Goal: Complete application form: Complete application form

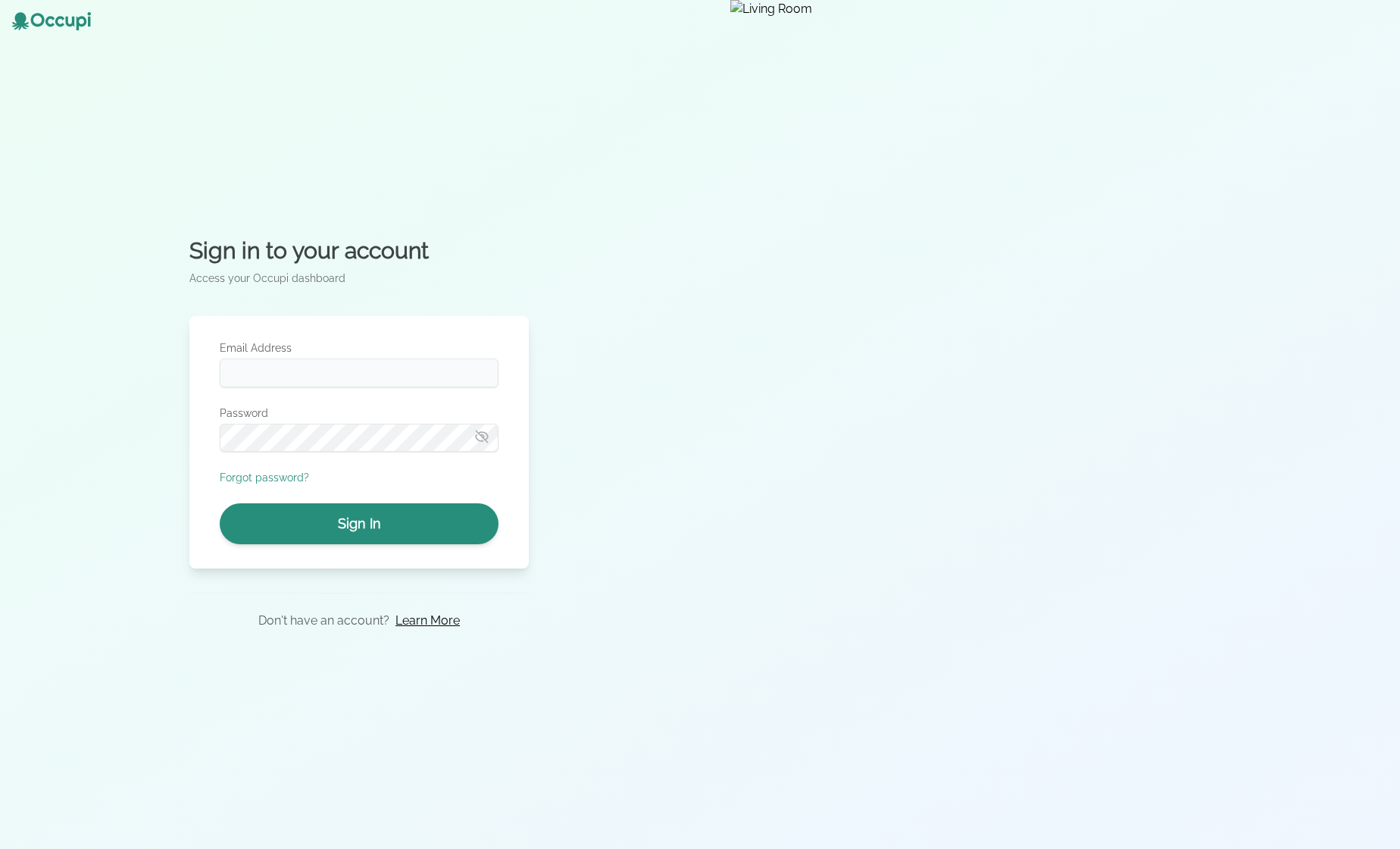
type input "**********"
click at [422, 510] on button "Sign In" at bounding box center [359, 523] width 279 height 41
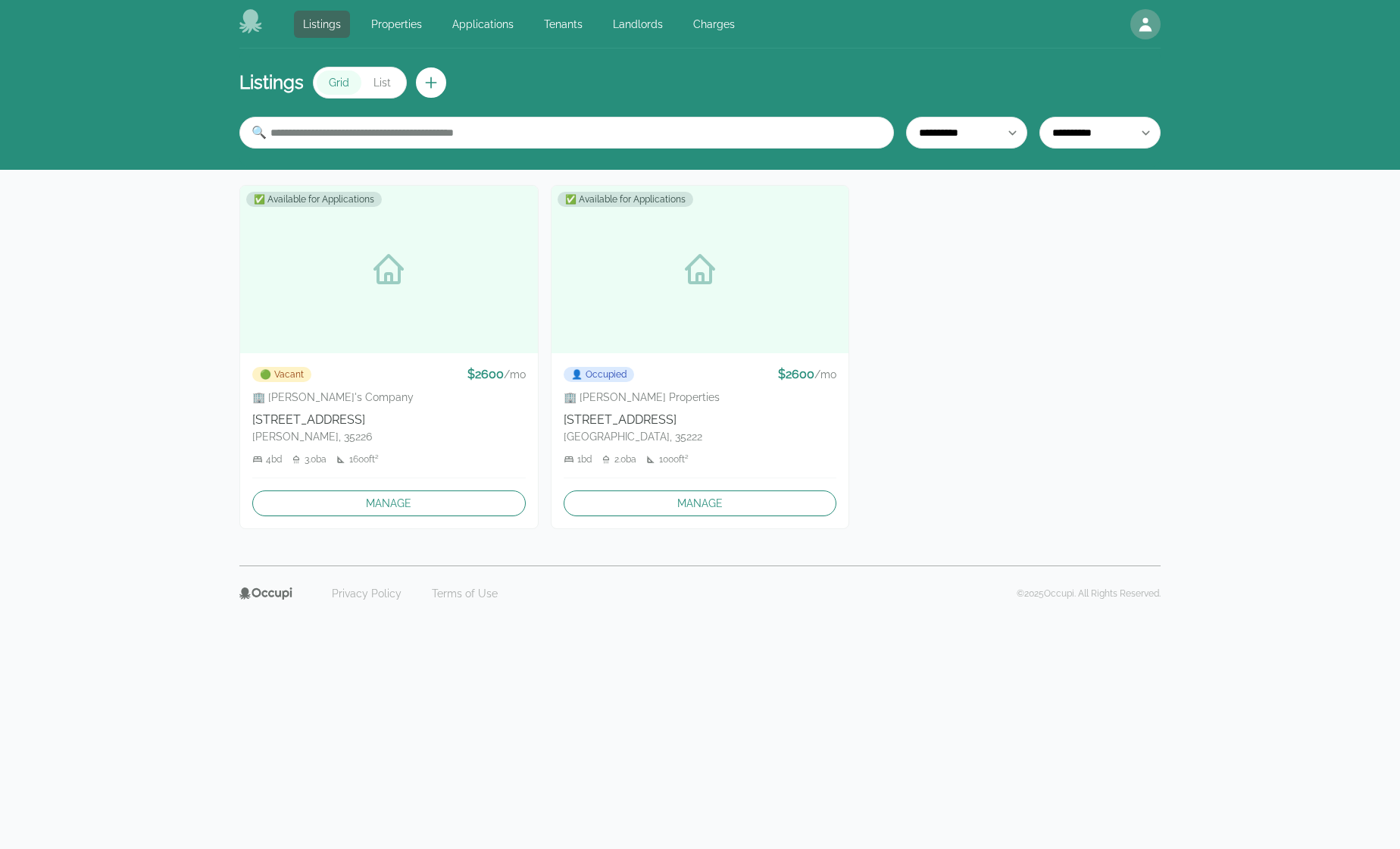
click at [631, 8] on div "Listings Properties Applications Tenants Landlords Charges Open main menu Open …" at bounding box center [700, 24] width 921 height 48
click at [631, 11] on link "Landlords" at bounding box center [638, 24] width 68 height 27
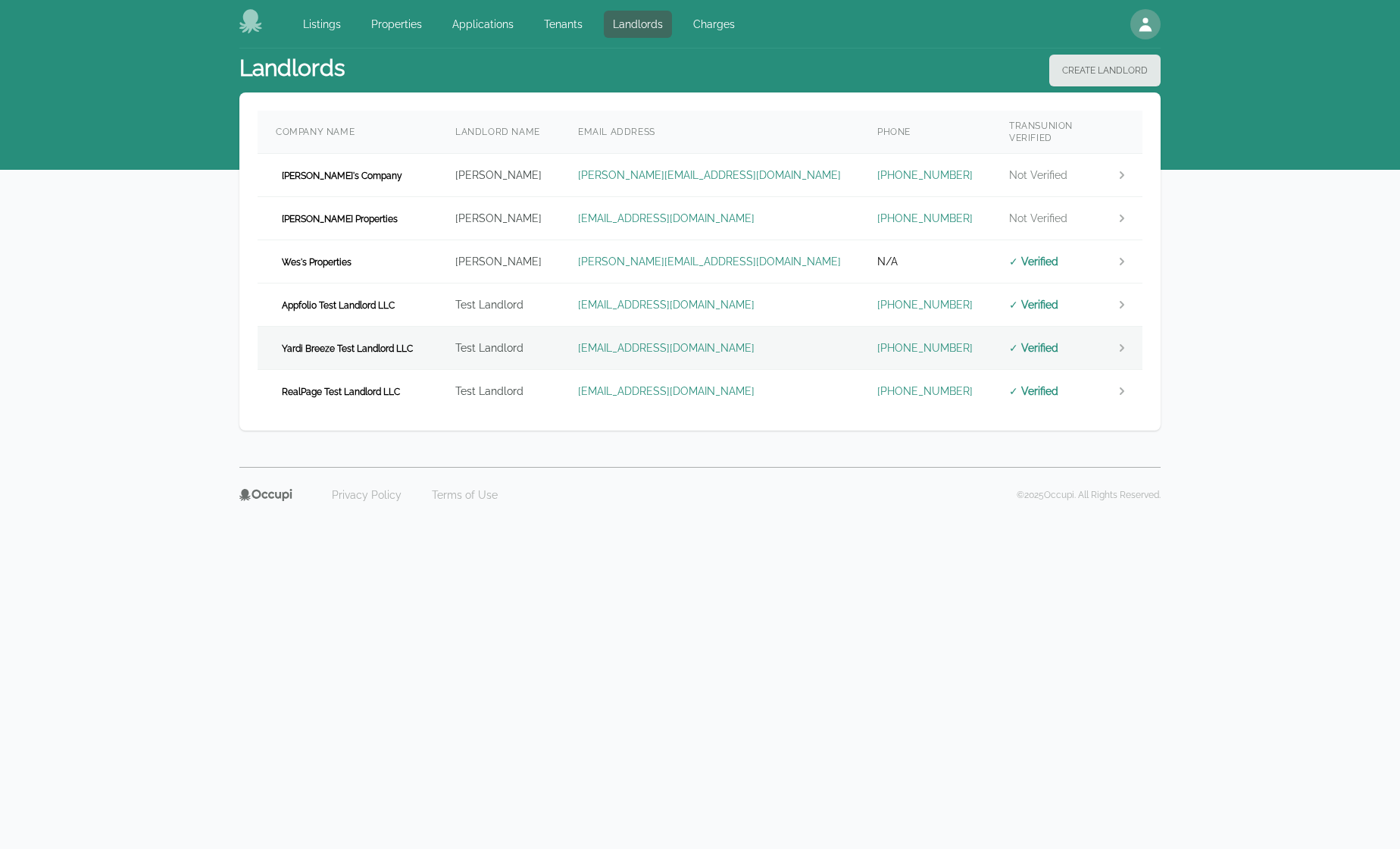
click at [429, 331] on td "Yardi Breeze Test Landlord LLC" at bounding box center [347, 348] width 180 height 43
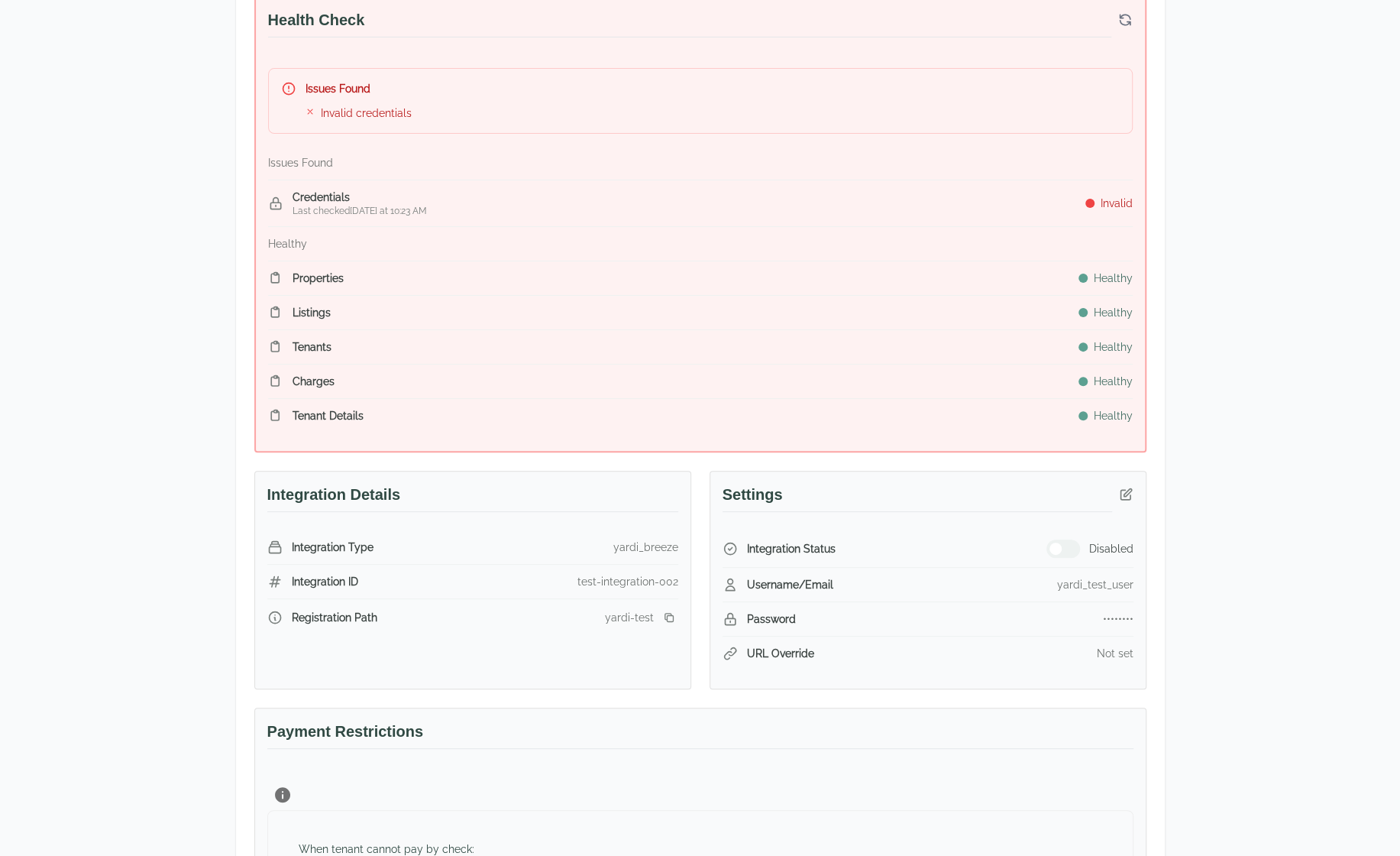
scroll to position [306, 0]
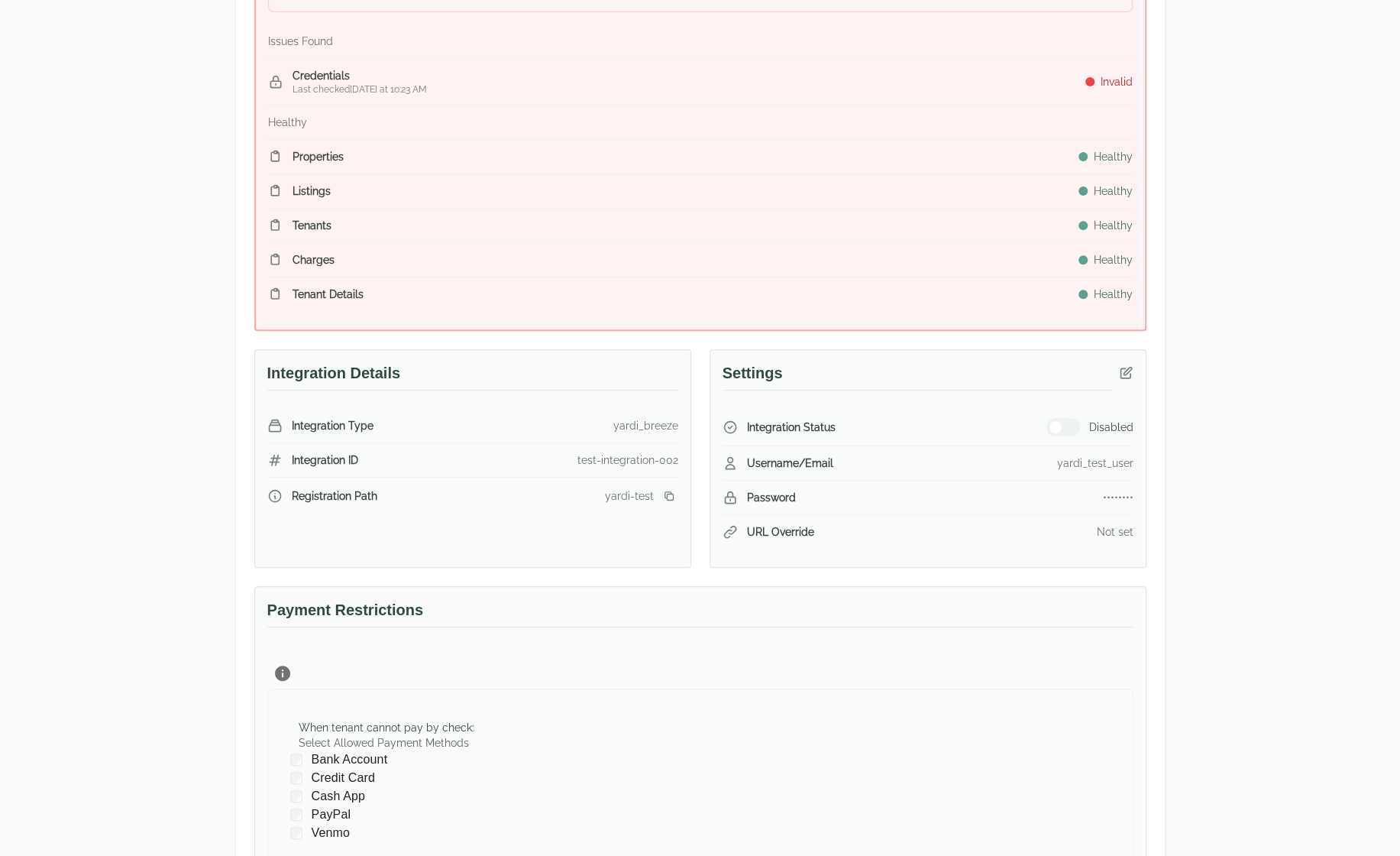
click at [1119, 365] on icon "button" at bounding box center [1126, 372] width 15 height 15
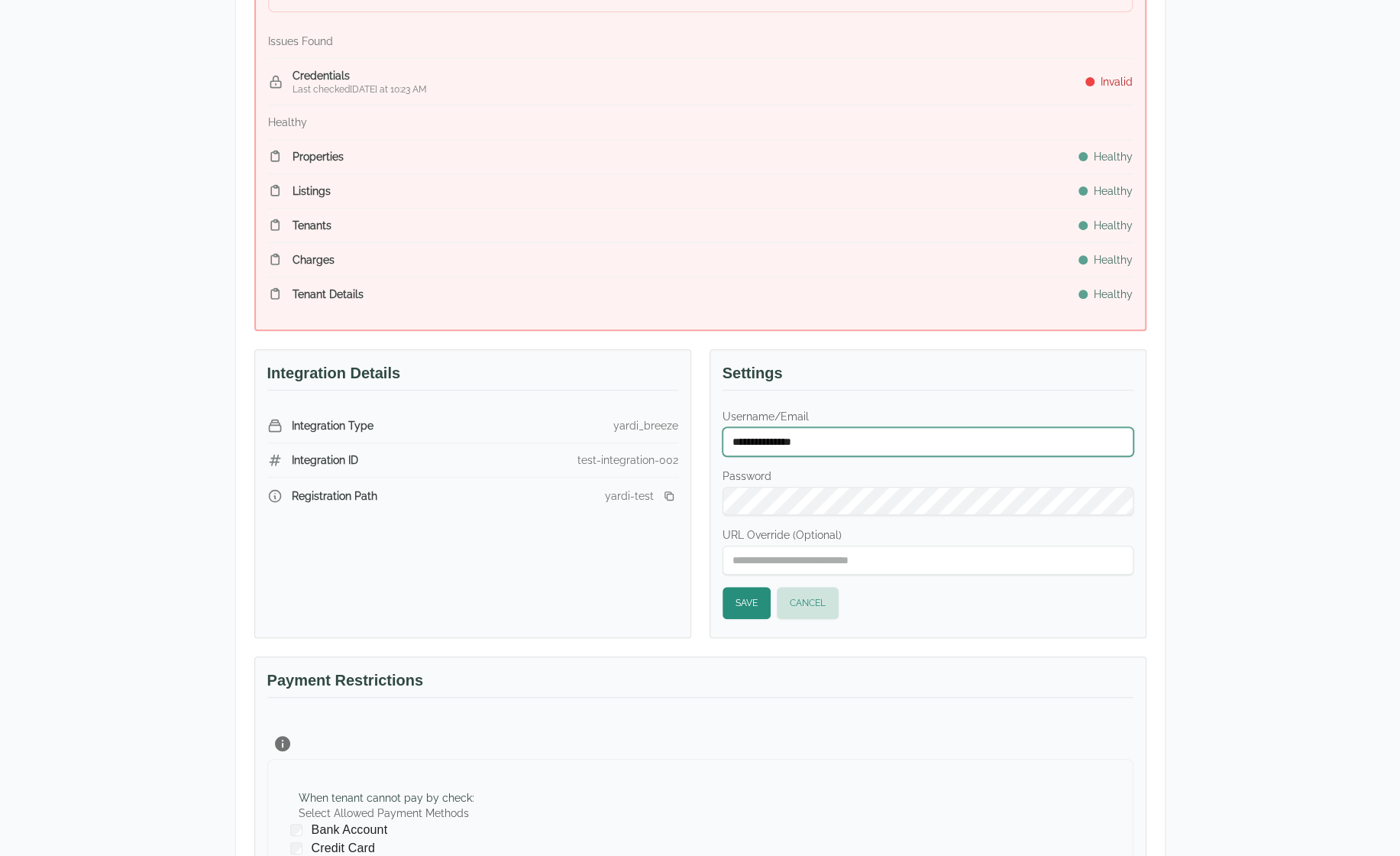
click at [841, 439] on input "**********" at bounding box center [928, 442] width 411 height 29
paste input "***"
type input "**********"
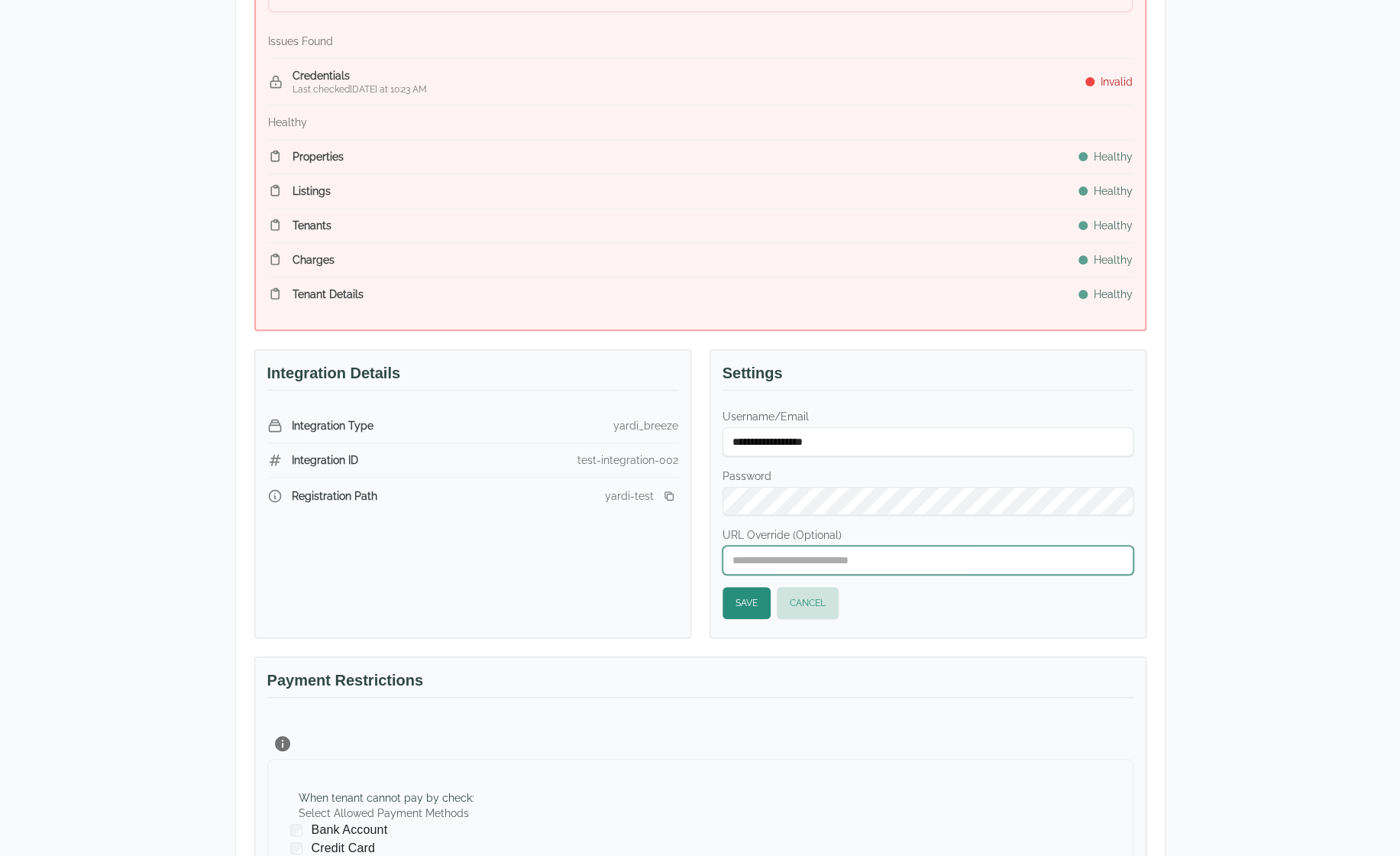
click at [776, 553] on input "URL Override (Optional)" at bounding box center [928, 560] width 411 height 29
paste input "**********"
type input "**********"
click at [751, 598] on button "Save" at bounding box center [746, 603] width 48 height 32
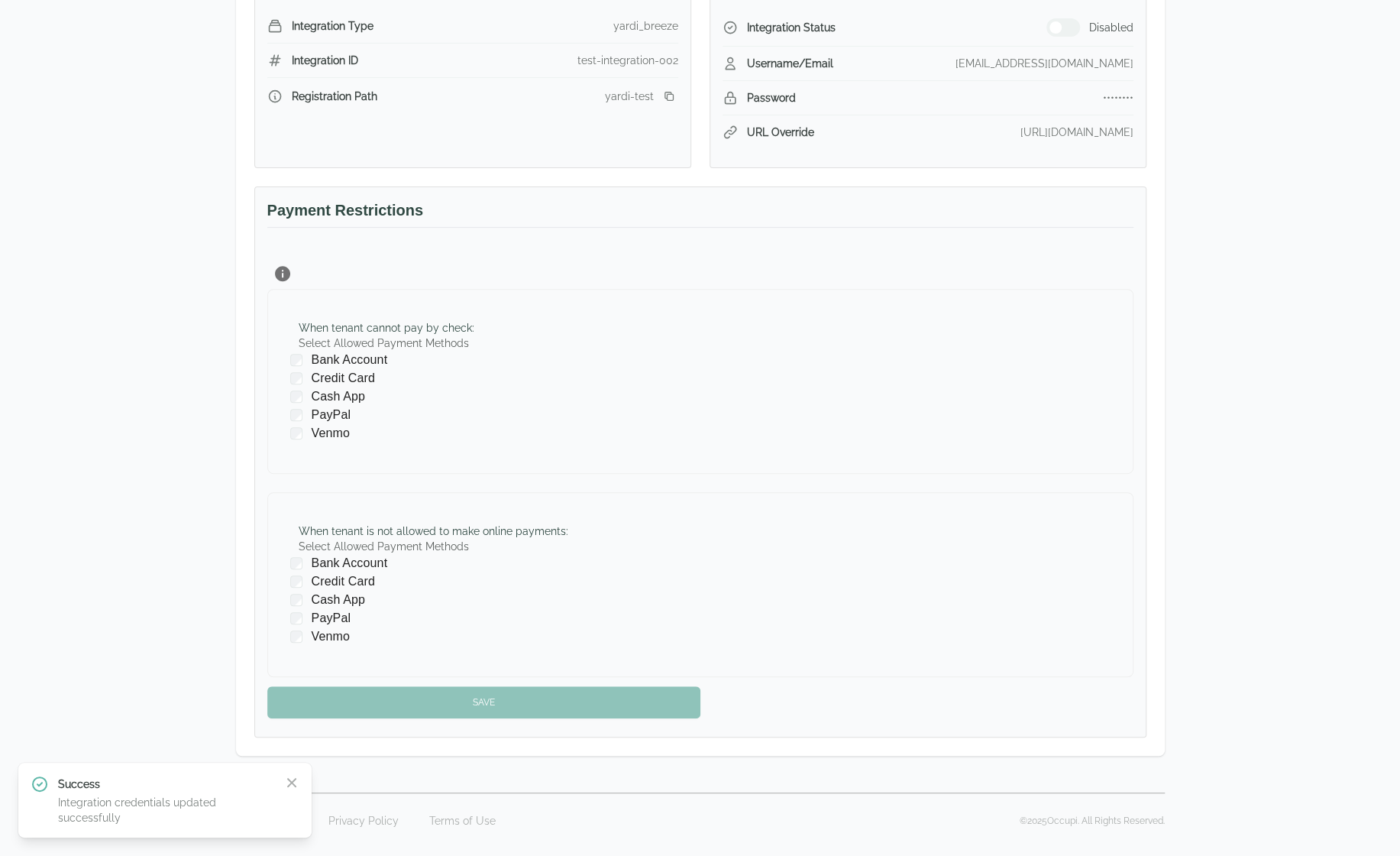
scroll to position [344, 0]
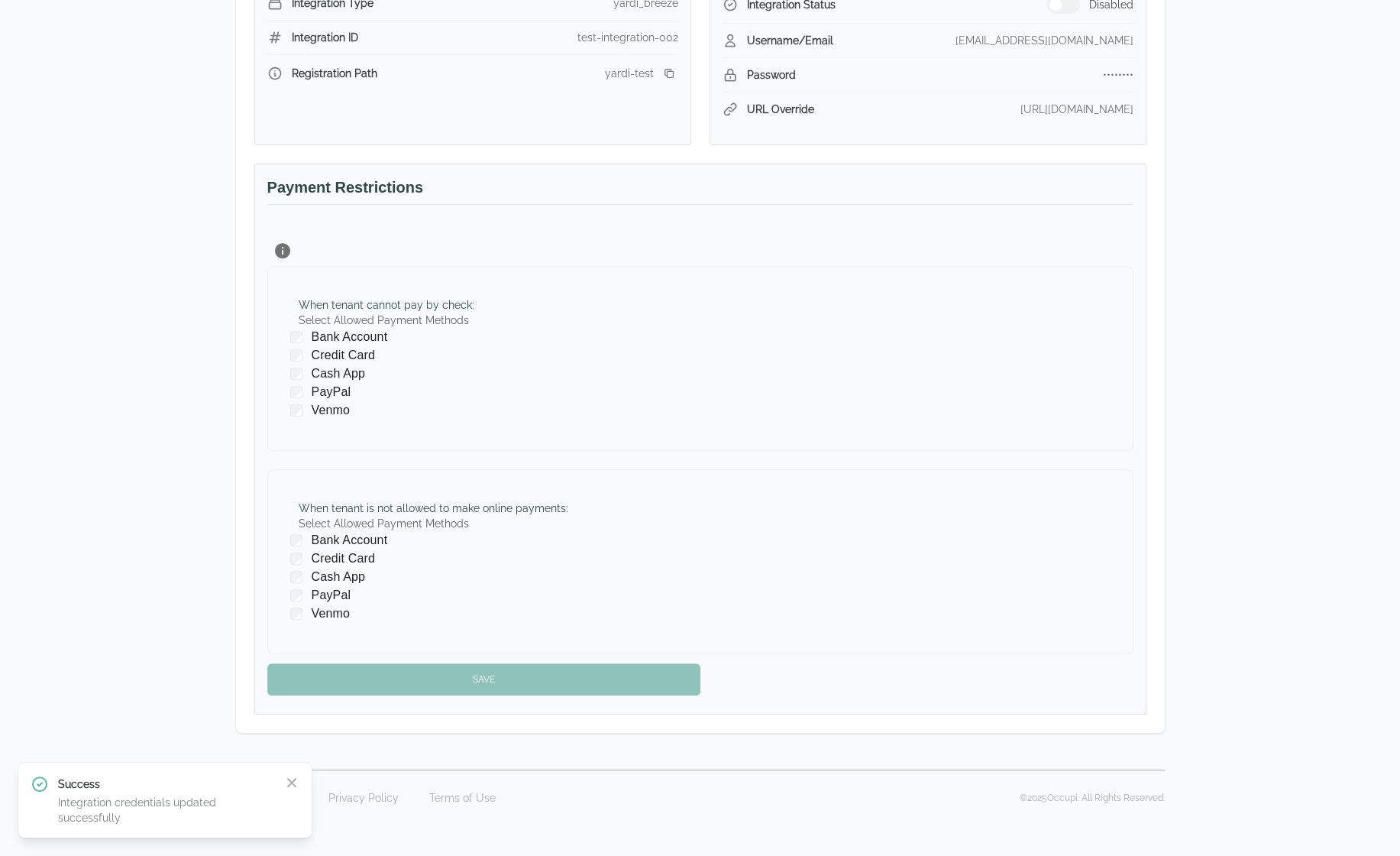
click at [292, 790] on div "Success Integration credentials updated successfully Close" at bounding box center [165, 800] width 269 height 50
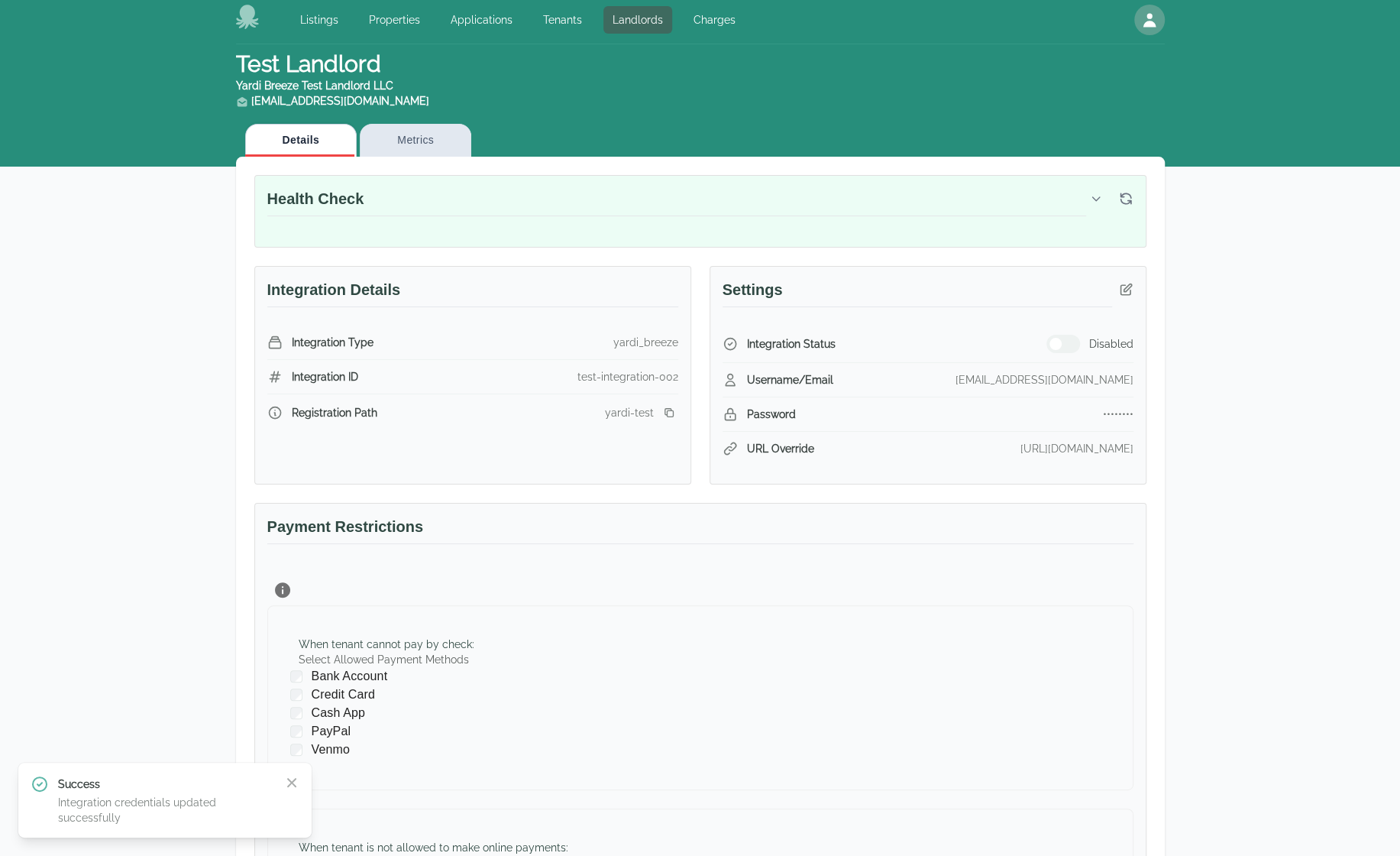
scroll to position [0, 0]
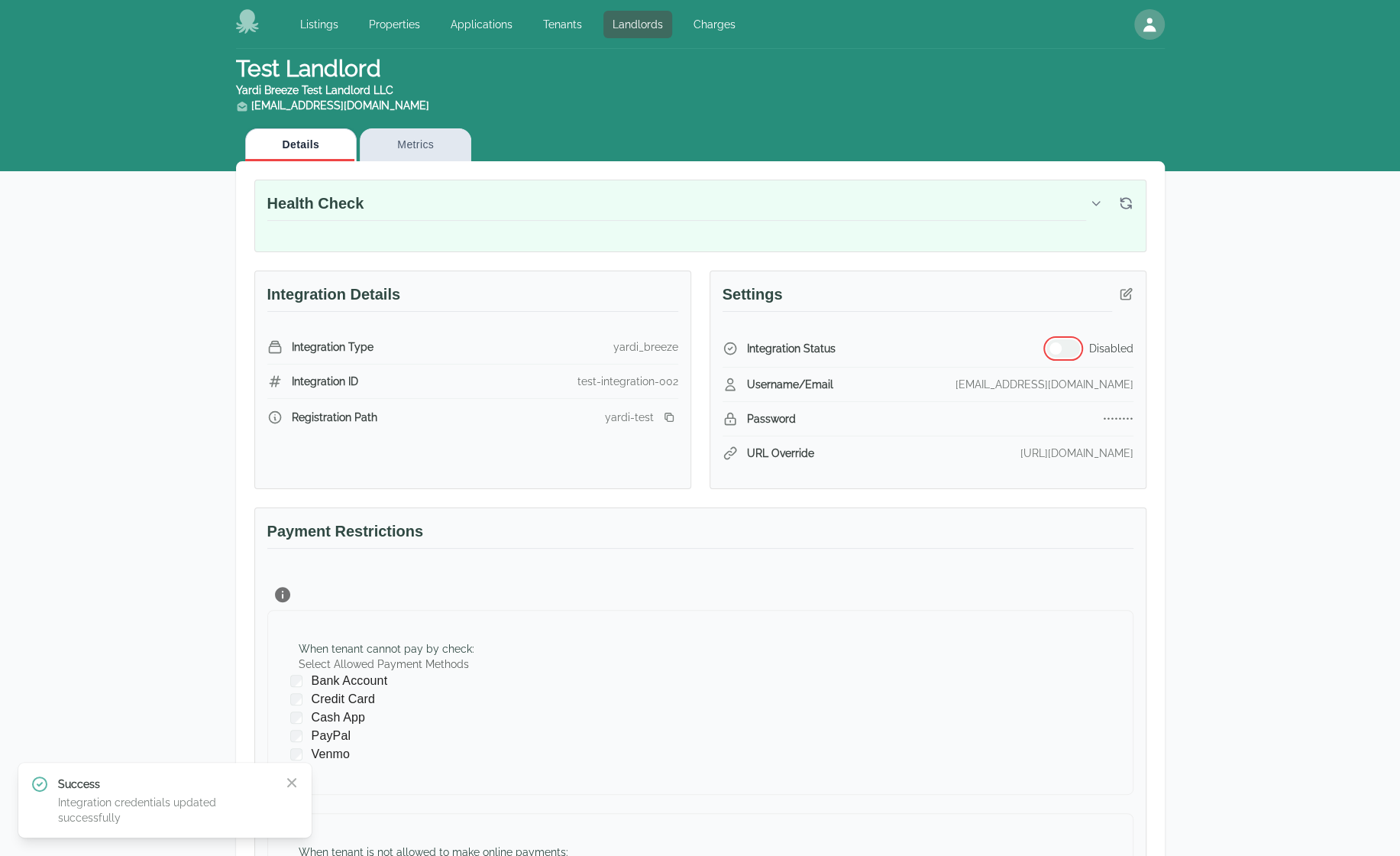
click at [1071, 339] on button "button" at bounding box center [1064, 348] width 34 height 19
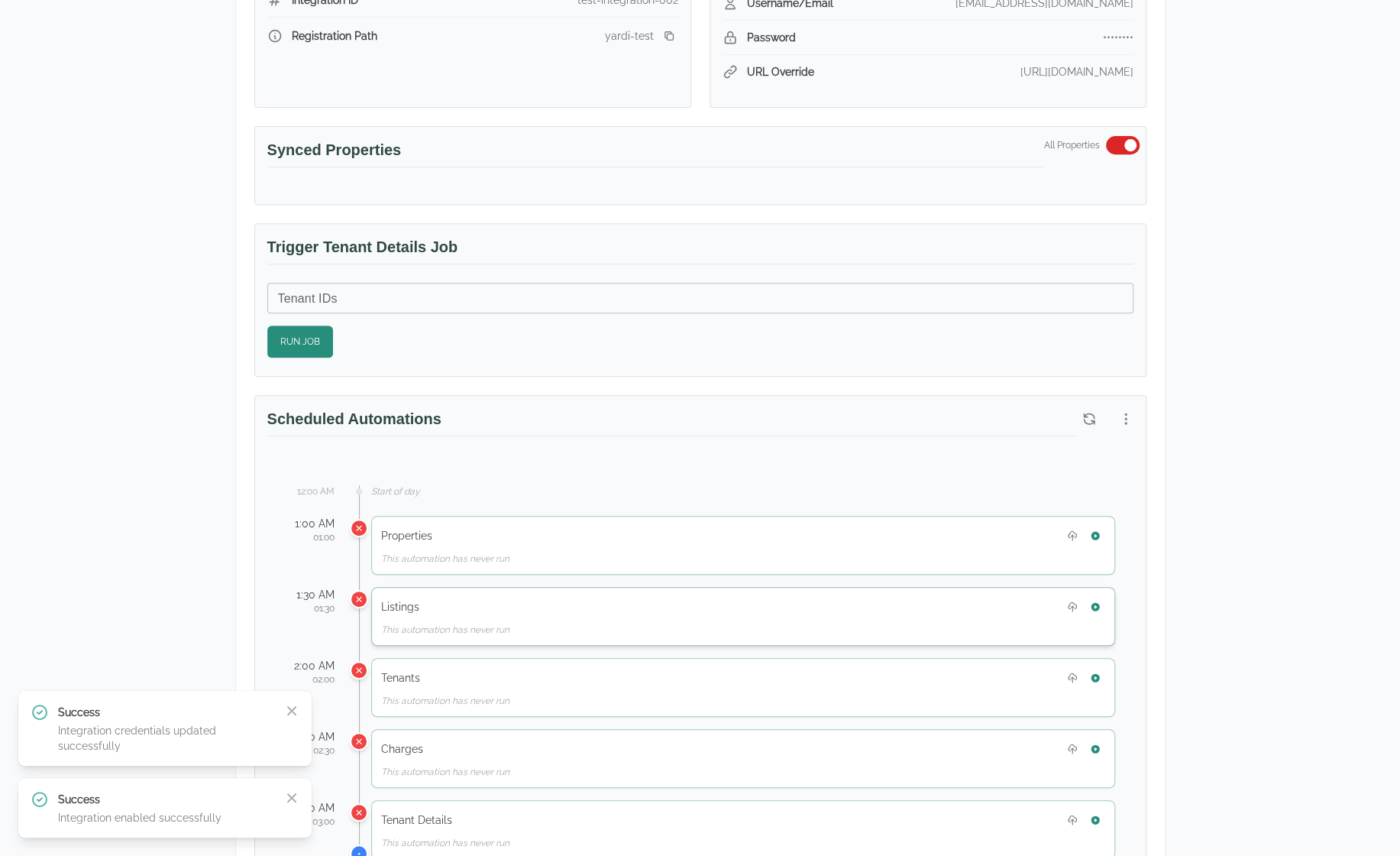
scroll to position [382, 0]
click at [298, 706] on icon "button" at bounding box center [291, 710] width 15 height 15
click at [290, 799] on icon "button" at bounding box center [291, 797] width 15 height 15
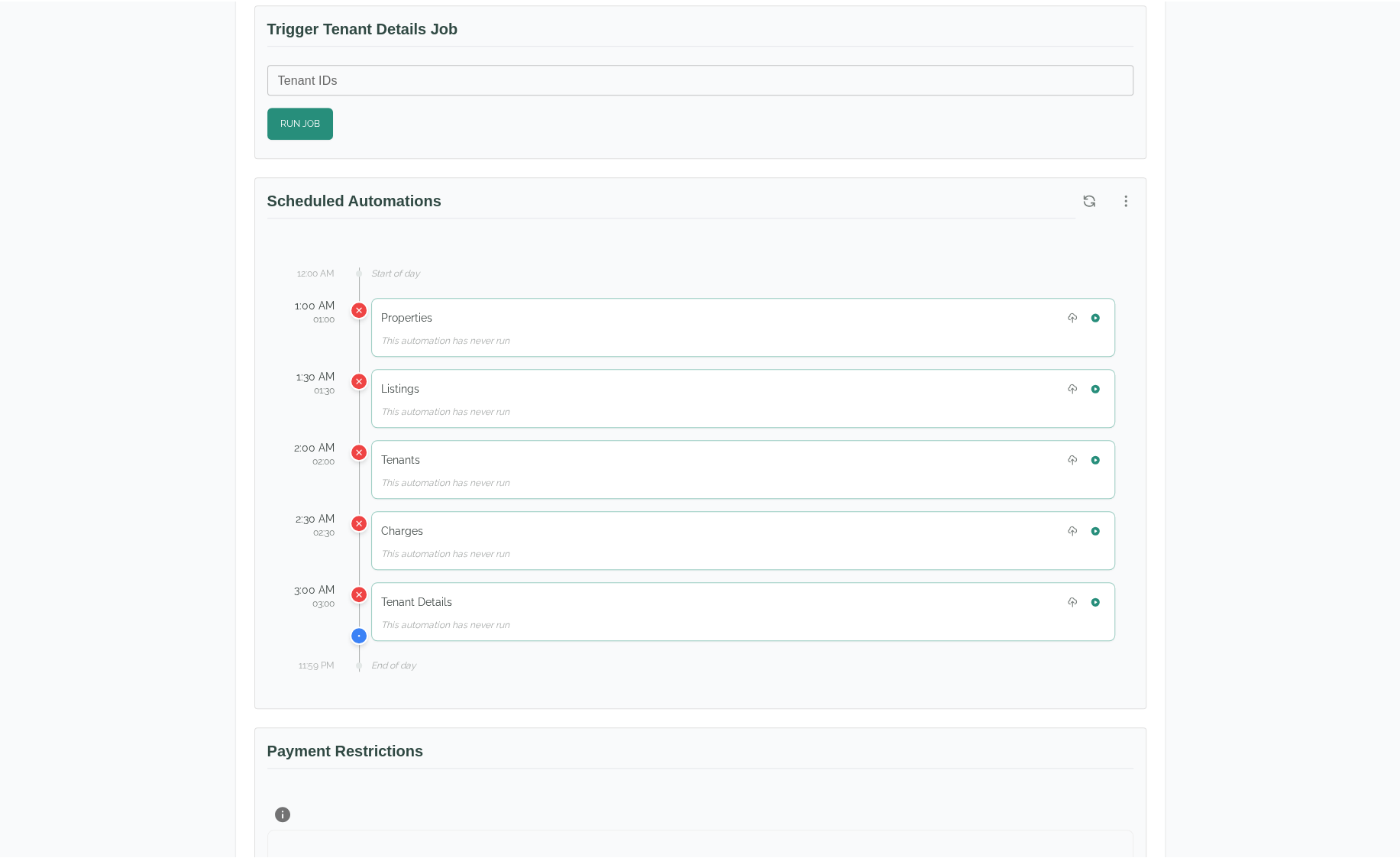
scroll to position [611, 0]
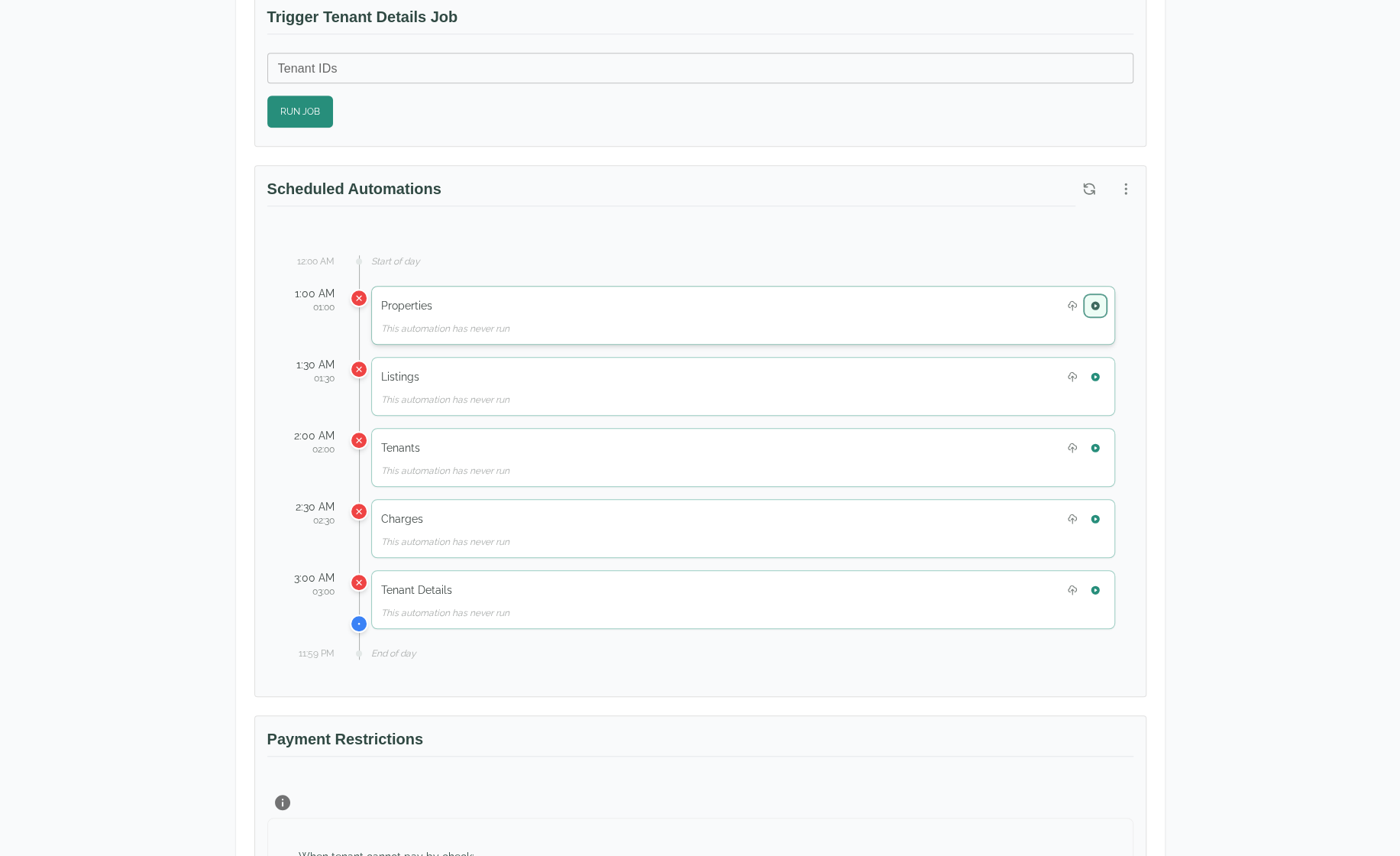
click at [1094, 302] on icon "button" at bounding box center [1095, 305] width 8 height 8
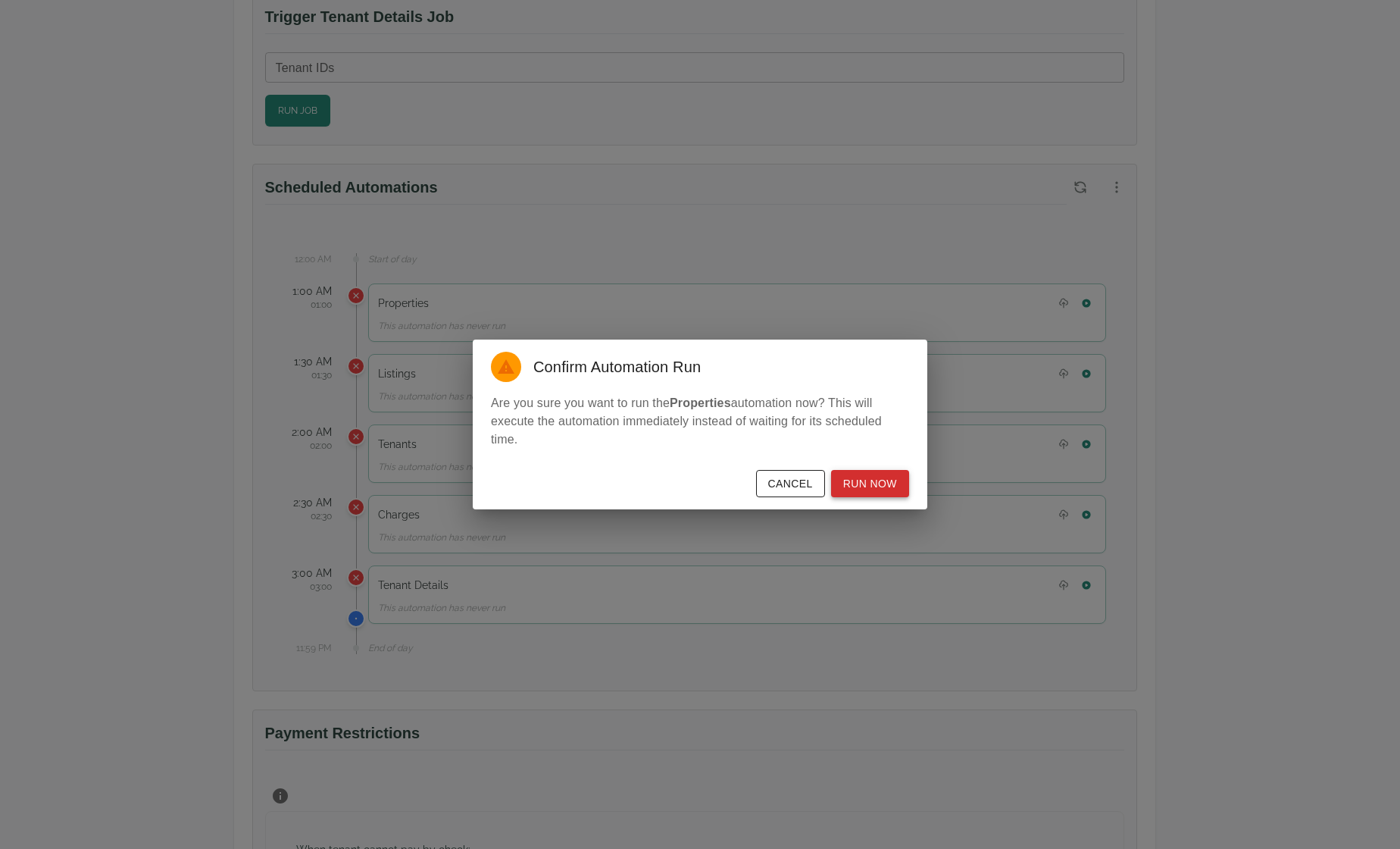
click at [885, 489] on button "Run Now" at bounding box center [870, 484] width 78 height 28
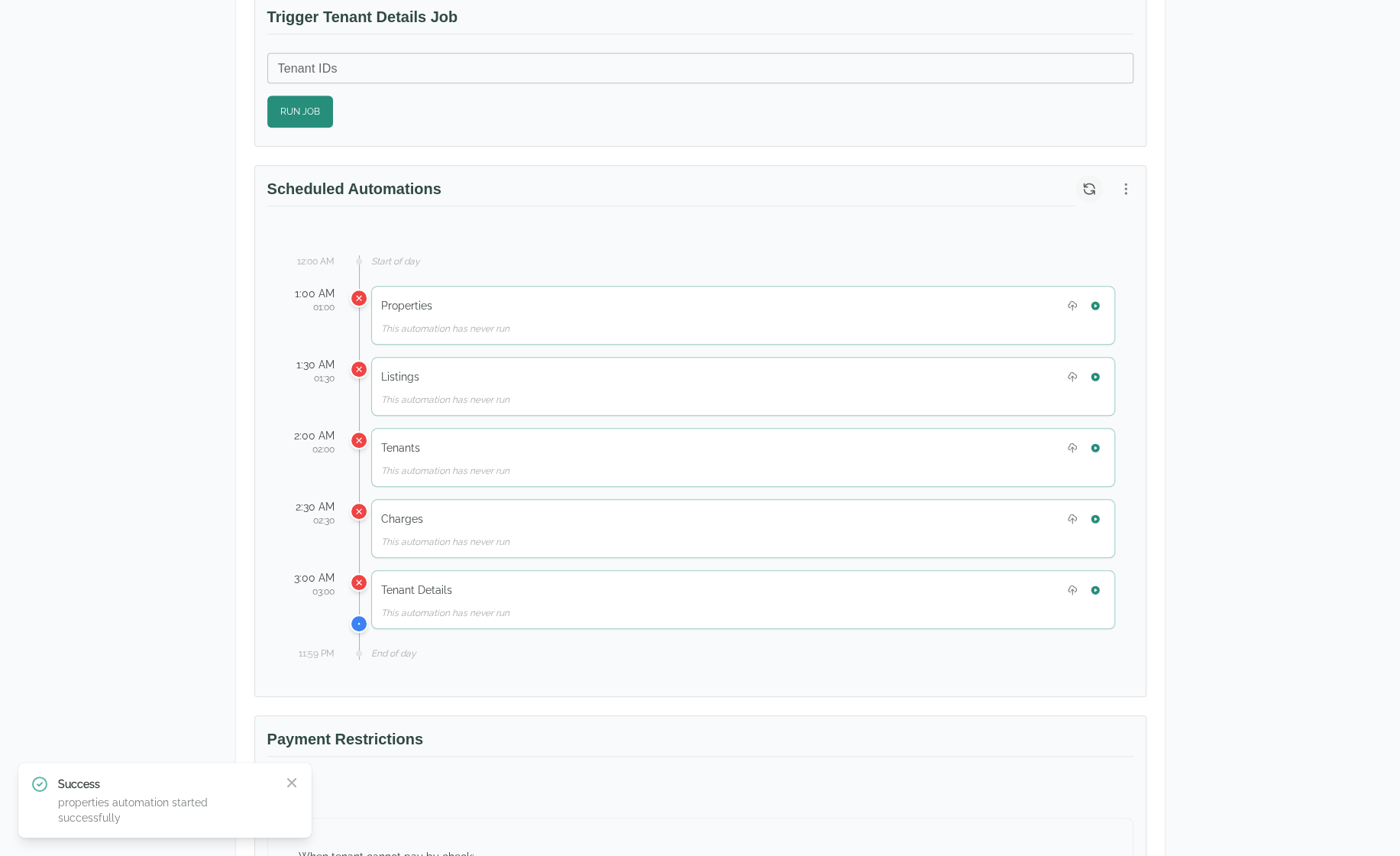
click at [1088, 184] on icon "button" at bounding box center [1089, 189] width 15 height 15
click at [1105, 370] on button "button" at bounding box center [1095, 376] width 20 height 20
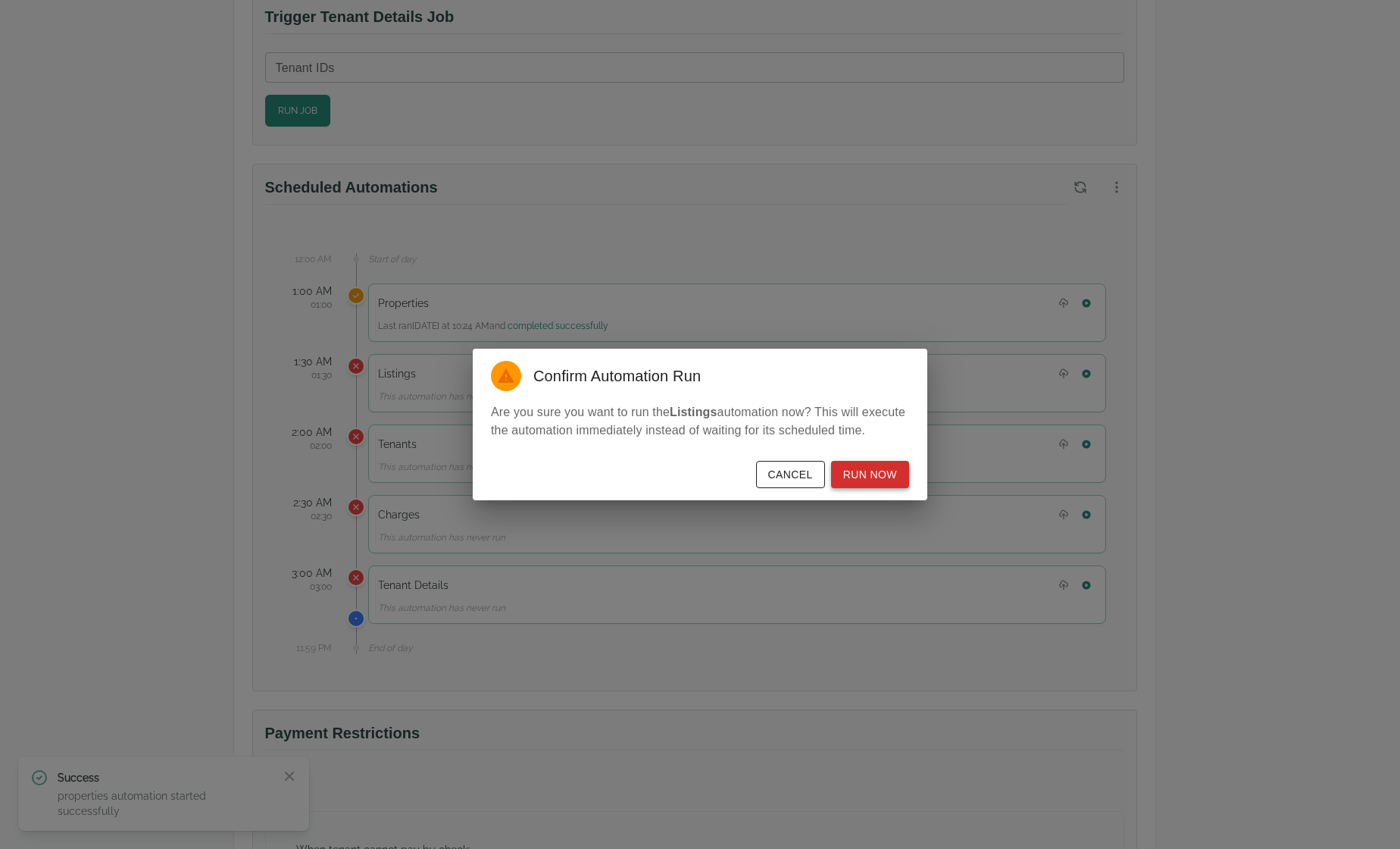
click at [865, 473] on button "Run Now" at bounding box center [870, 474] width 78 height 28
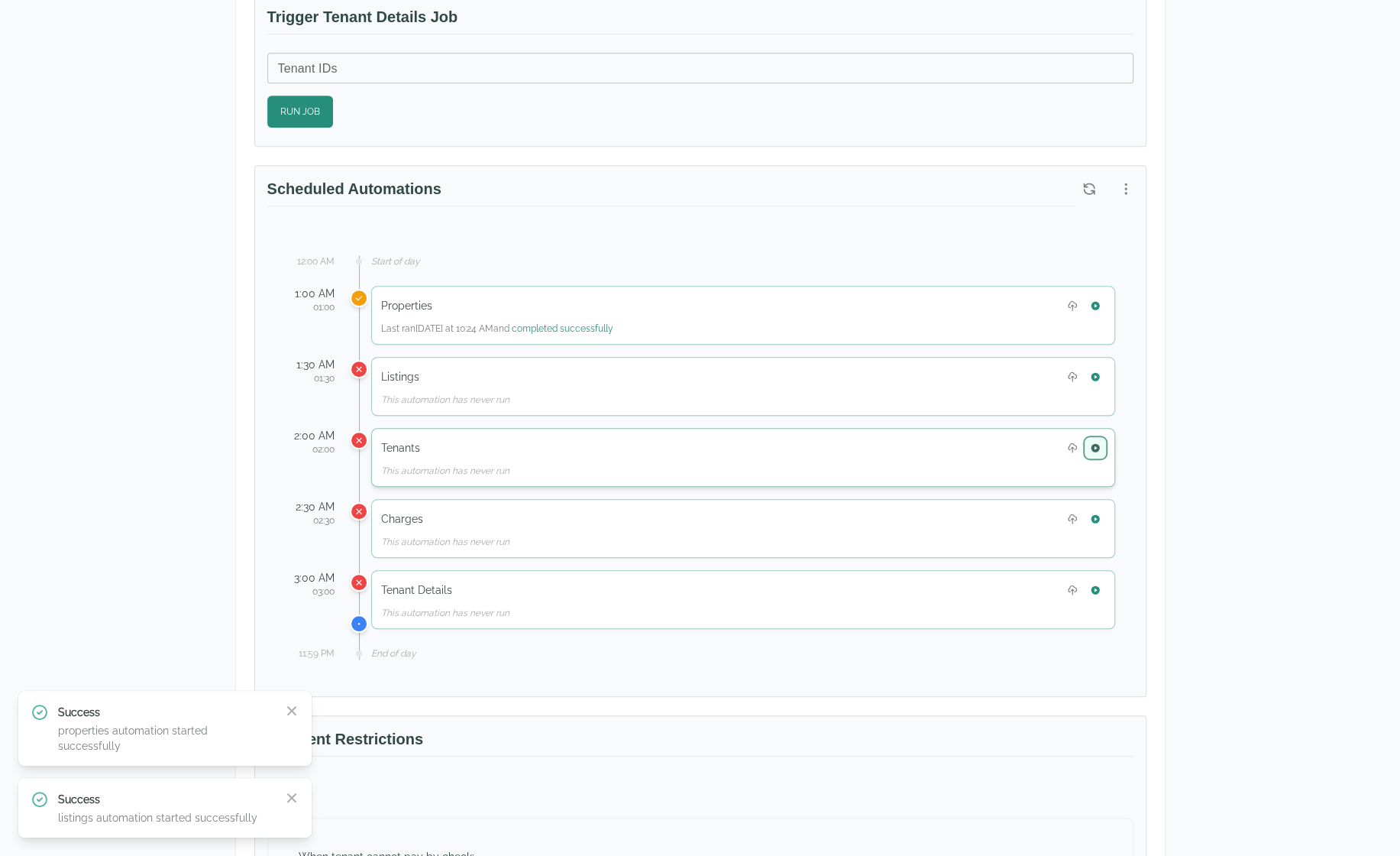
click at [1100, 443] on icon "button" at bounding box center [1095, 447] width 11 height 11
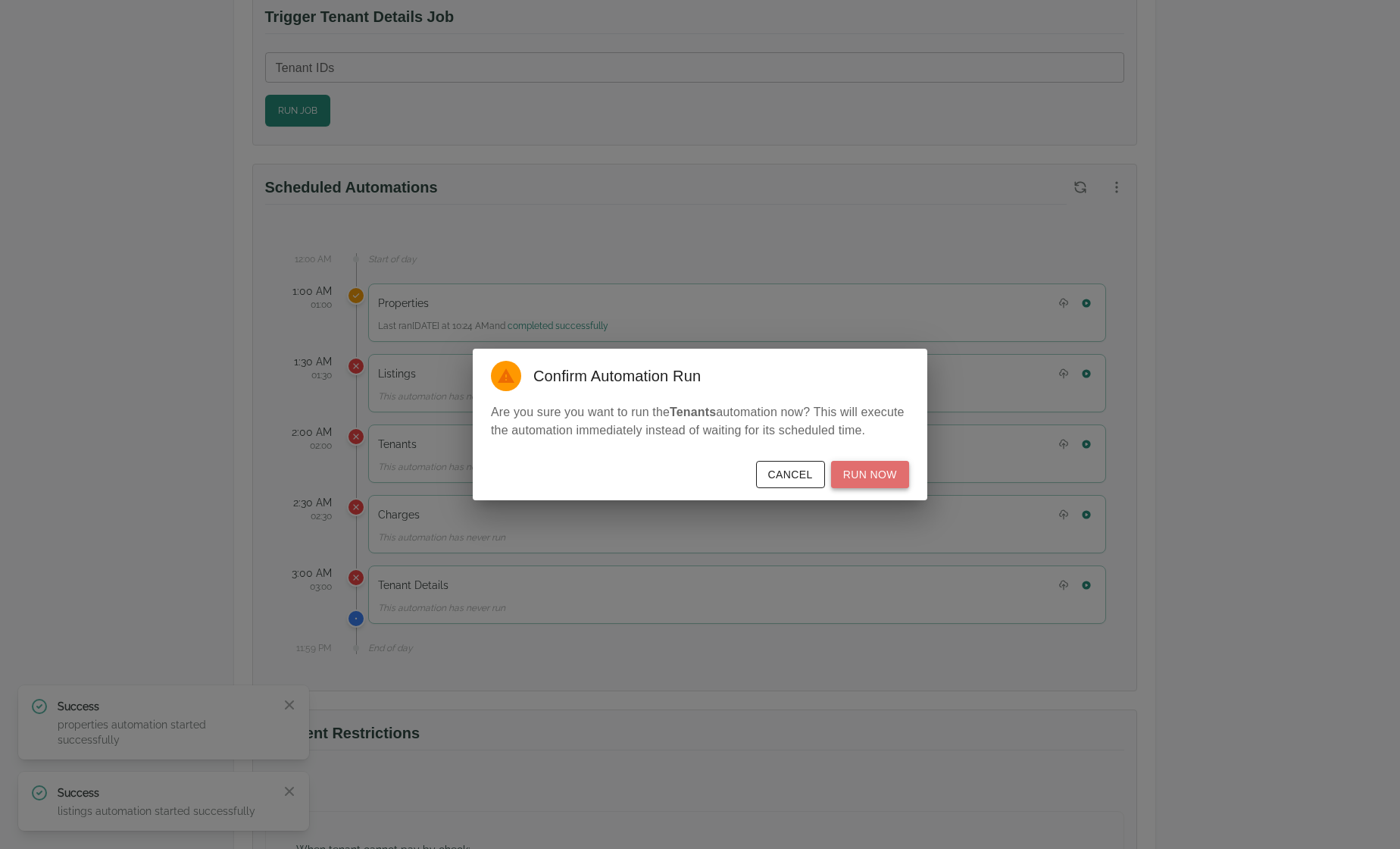
click at [885, 469] on button "Run Now" at bounding box center [870, 474] width 78 height 28
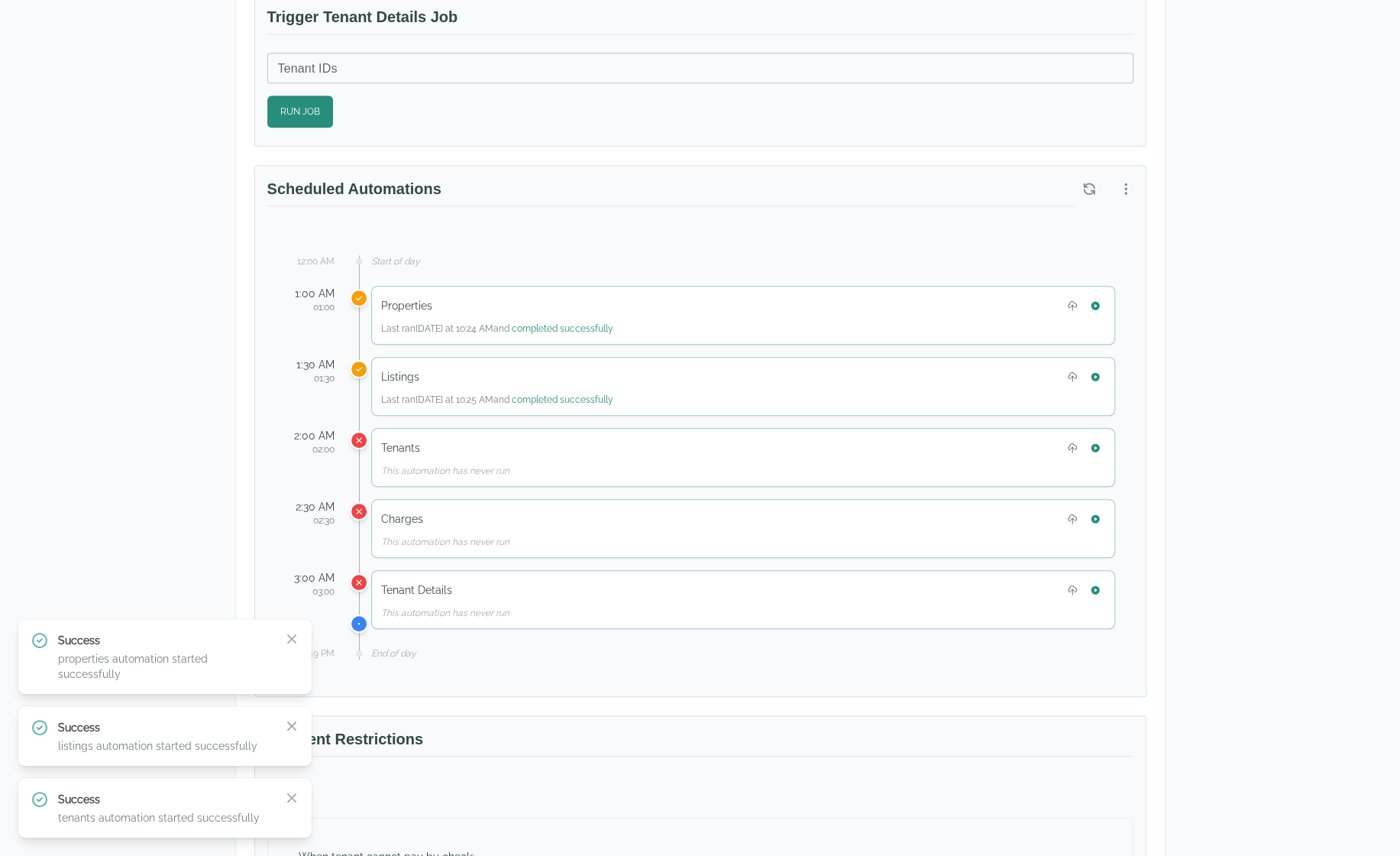
click at [1296, 275] on div "Test Landlord Yardi Breeze Test Landlord LLC [EMAIL_ADDRESS][DOMAIN_NAME] Detai…" at bounding box center [700, 379] width 1400 height 1884
click at [1082, 184] on icon "button" at bounding box center [1089, 189] width 15 height 15
click at [1088, 187] on icon "button" at bounding box center [1089, 189] width 15 height 15
click at [1288, 172] on div "Test Landlord Yardi Breeze Test Landlord LLC [EMAIL_ADDRESS][DOMAIN_NAME] Detai…" at bounding box center [700, 379] width 1400 height 1884
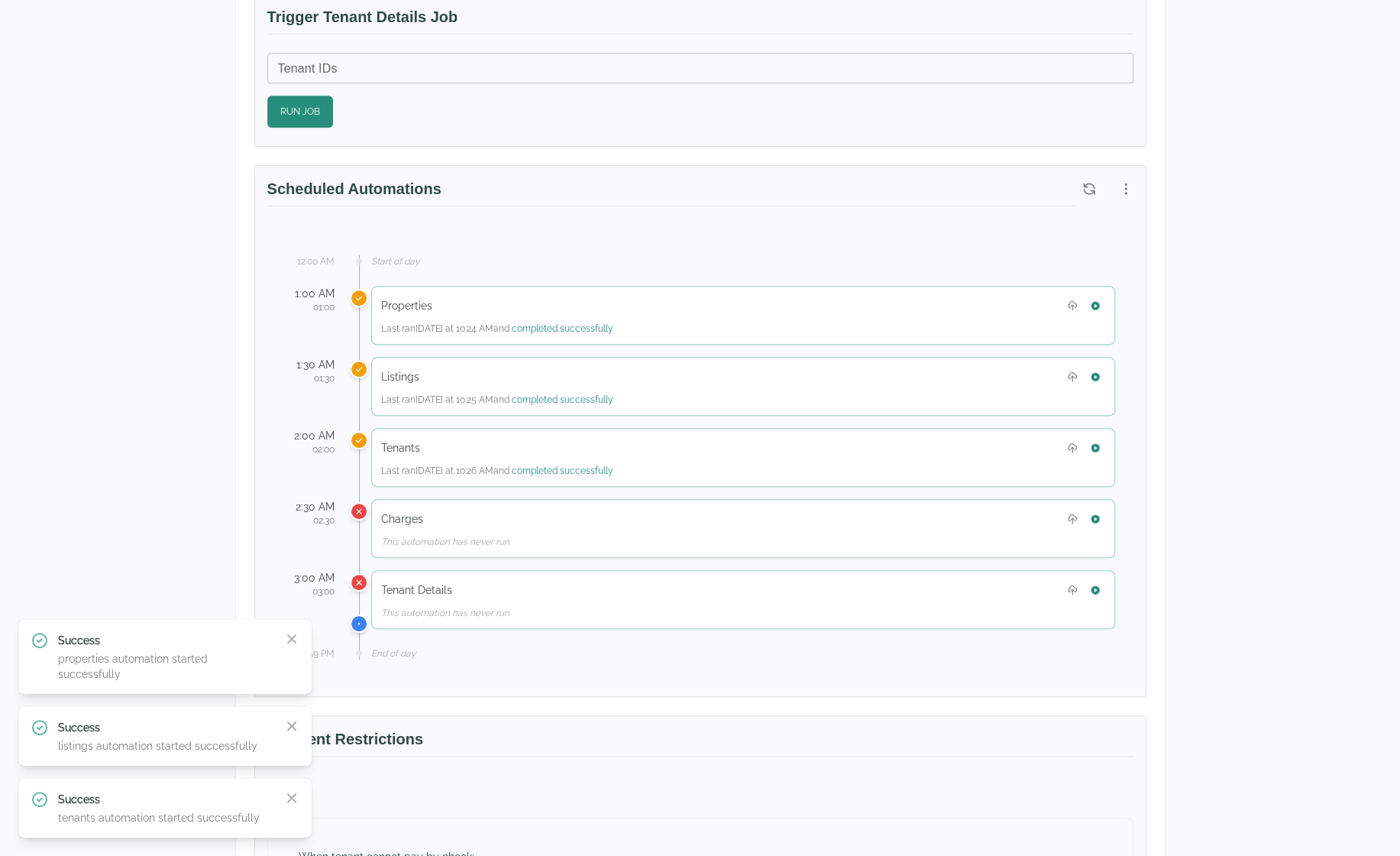
click at [91, 485] on div "Test Landlord Yardi Breeze Test Landlord LLC [EMAIL_ADDRESS][DOMAIN_NAME] Detai…" at bounding box center [700, 379] width 1400 height 1884
click at [285, 646] on icon "button" at bounding box center [291, 638] width 15 height 15
click at [294, 737] on div "Success listings automation started successfully Close" at bounding box center [165, 735] width 269 height 35
click at [294, 729] on icon "button" at bounding box center [291, 725] width 9 height 9
click at [292, 794] on icon "button" at bounding box center [291, 797] width 15 height 15
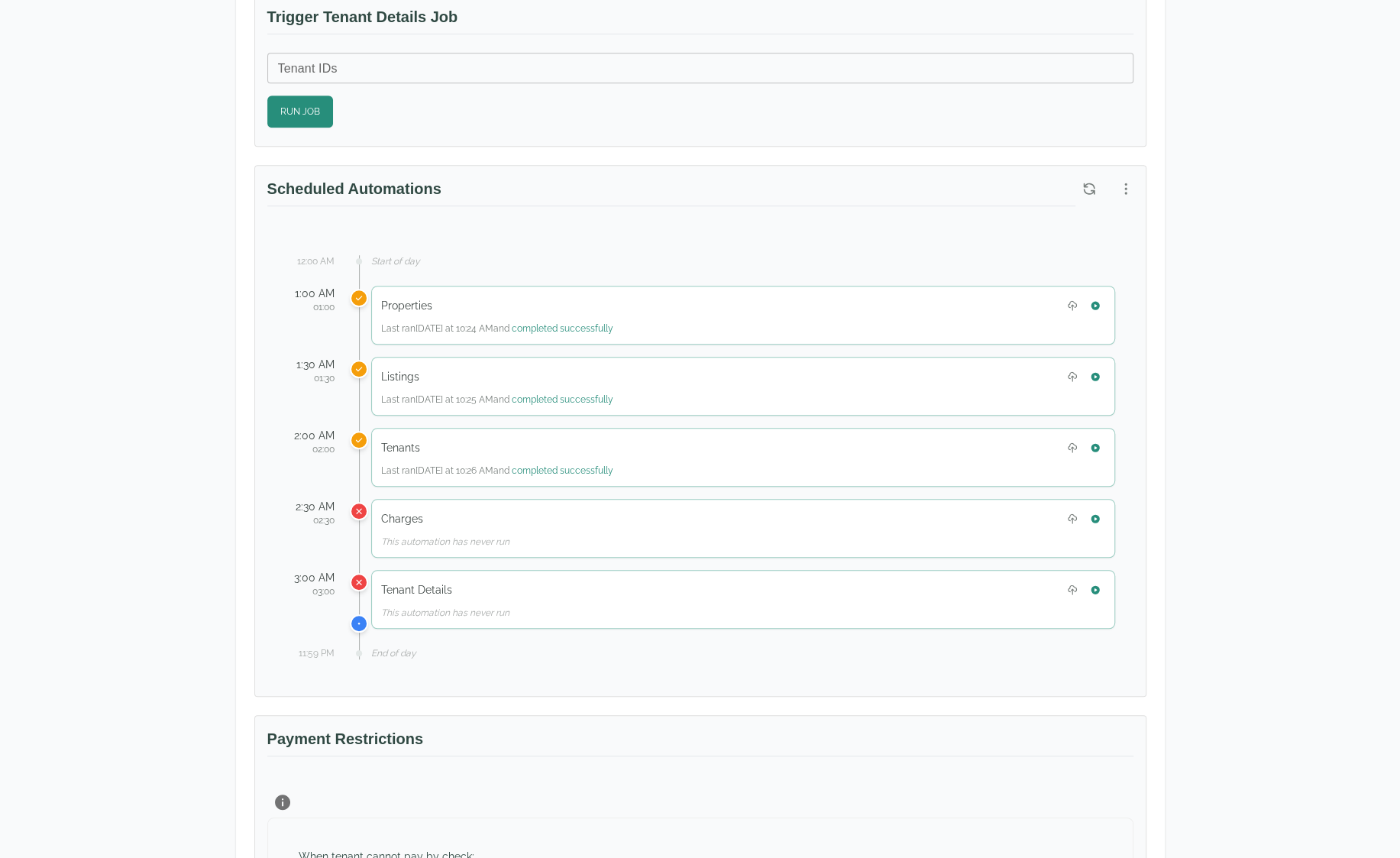
click at [1182, 334] on div "Test Landlord Yardi Breeze Test Landlord LLC [EMAIL_ADDRESS][DOMAIN_NAME] Detai…" at bounding box center [700, 379] width 978 height 1883
click at [552, 514] on div "Charges" at bounding box center [742, 518] width 724 height 20
click at [552, 514] on div "Charges" at bounding box center [742, 518] width 724 height 20
drag, startPoint x: 703, startPoint y: 528, endPoint x: 1005, endPoint y: 539, distance: 302.2
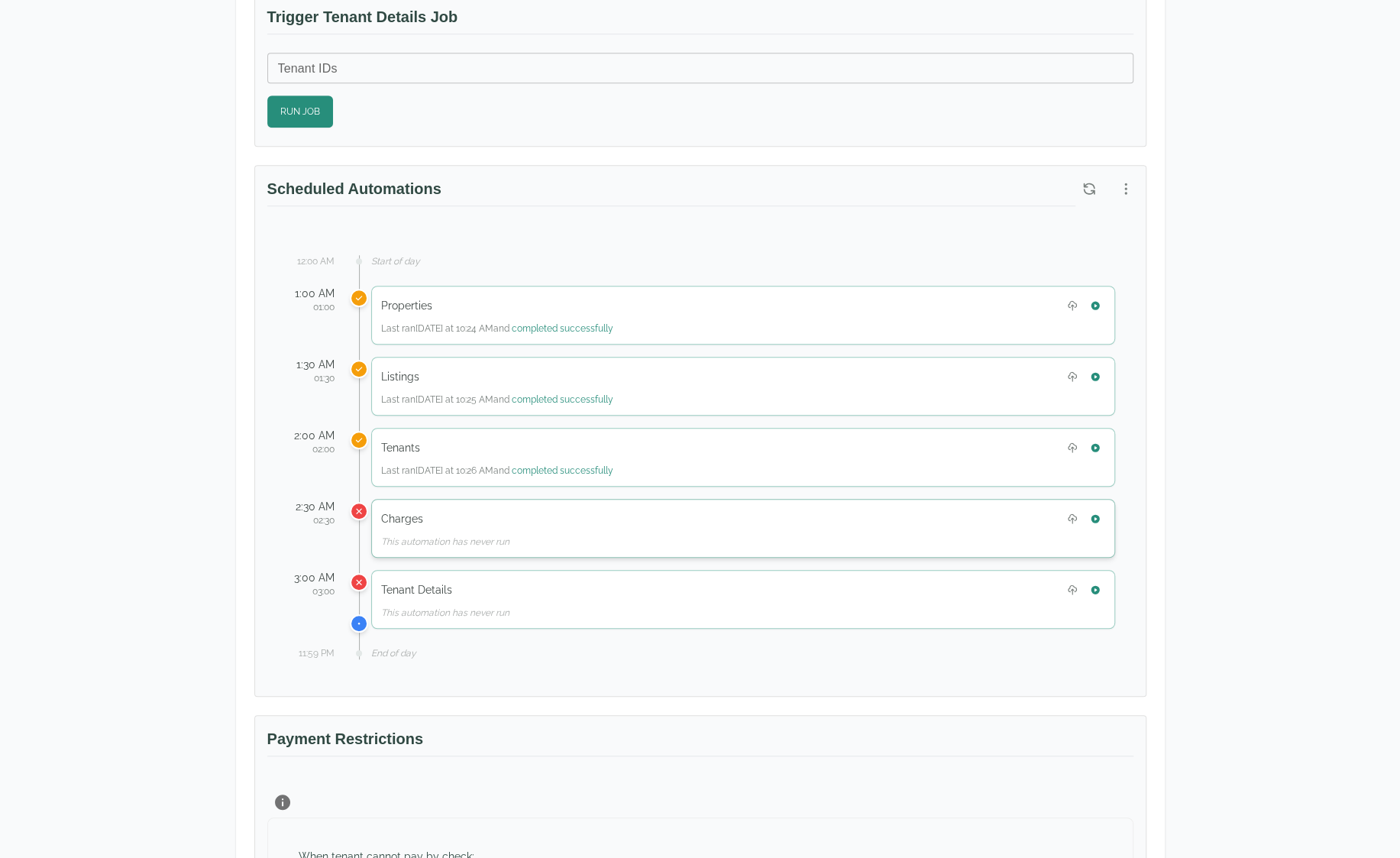
click at [704, 535] on div "This automation has never run" at bounding box center [742, 541] width 724 height 12
click at [1105, 511] on button "button" at bounding box center [1095, 518] width 20 height 20
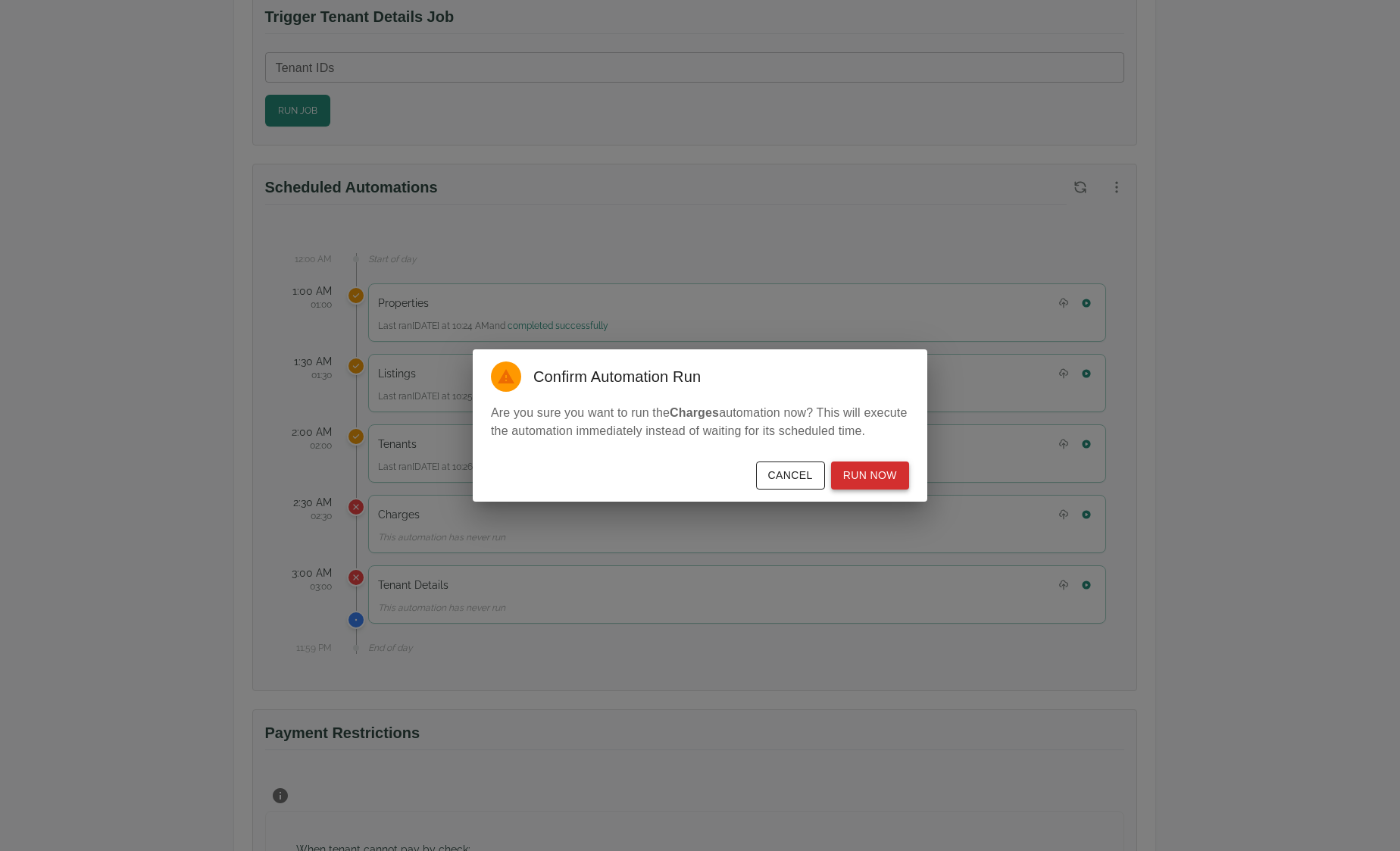
click at [899, 476] on button "Run Now" at bounding box center [870, 475] width 78 height 28
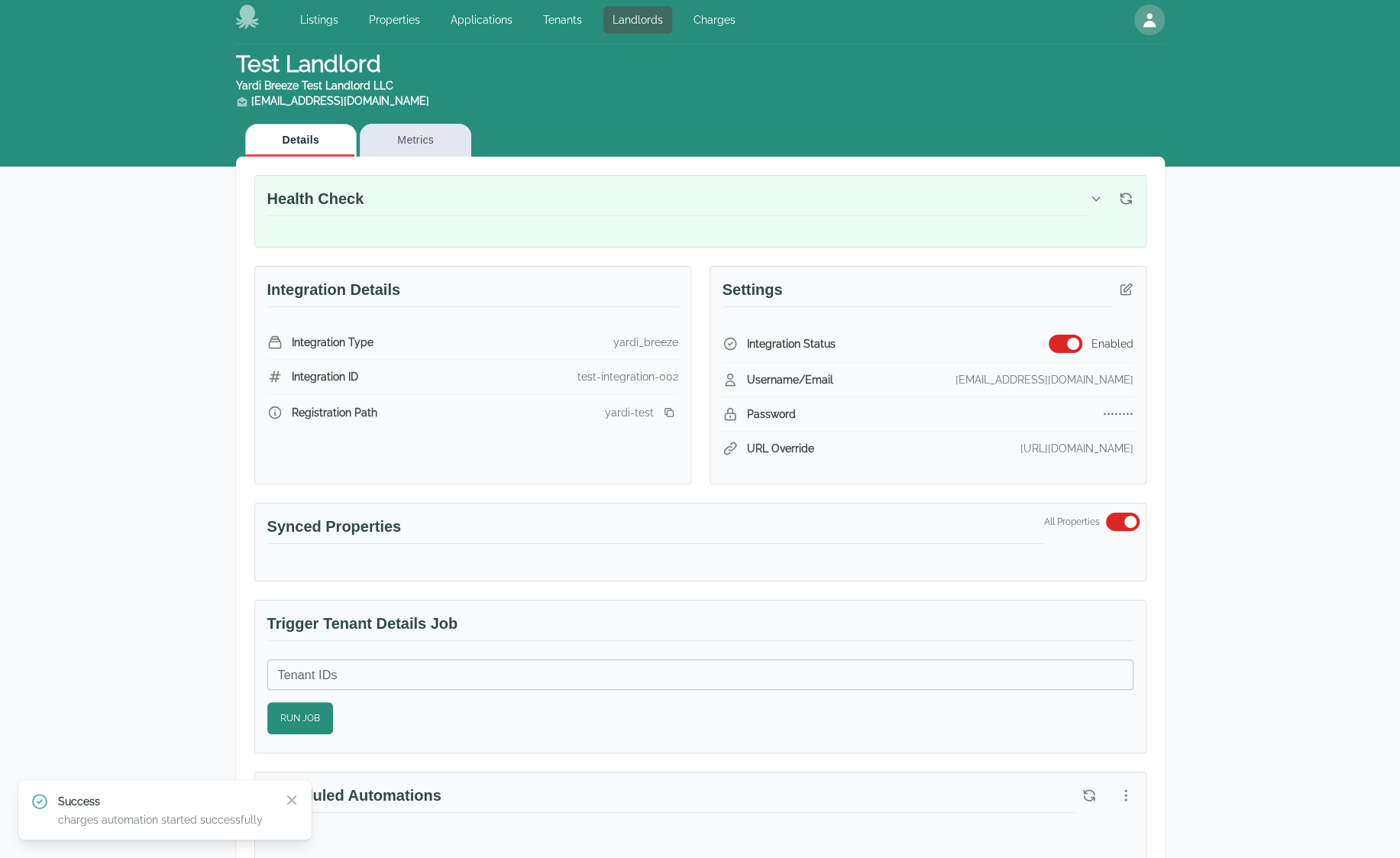
scroll to position [0, 0]
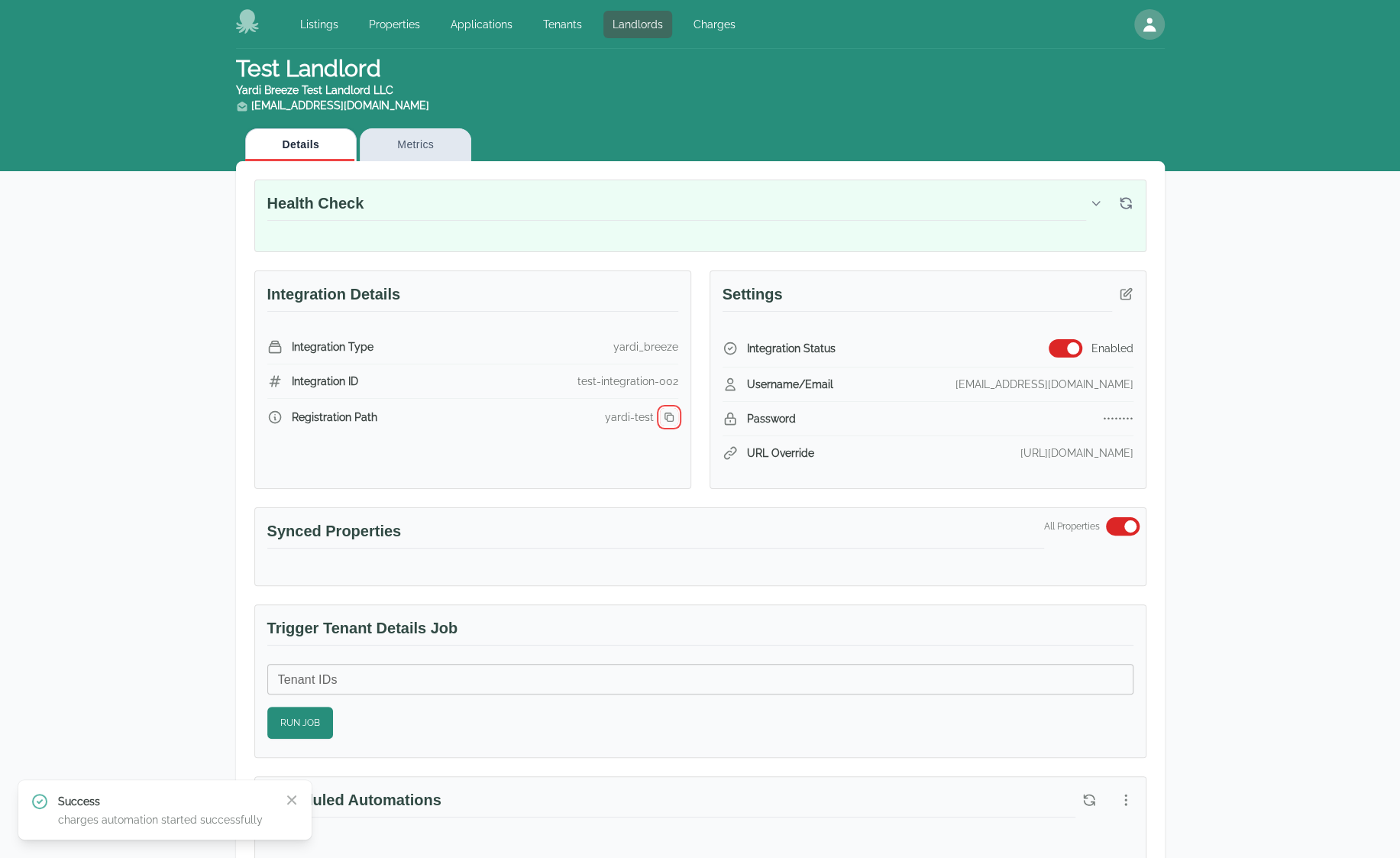
click at [667, 413] on icon "button" at bounding box center [669, 416] width 12 height 12
click at [415, 30] on link "Properties" at bounding box center [395, 24] width 70 height 27
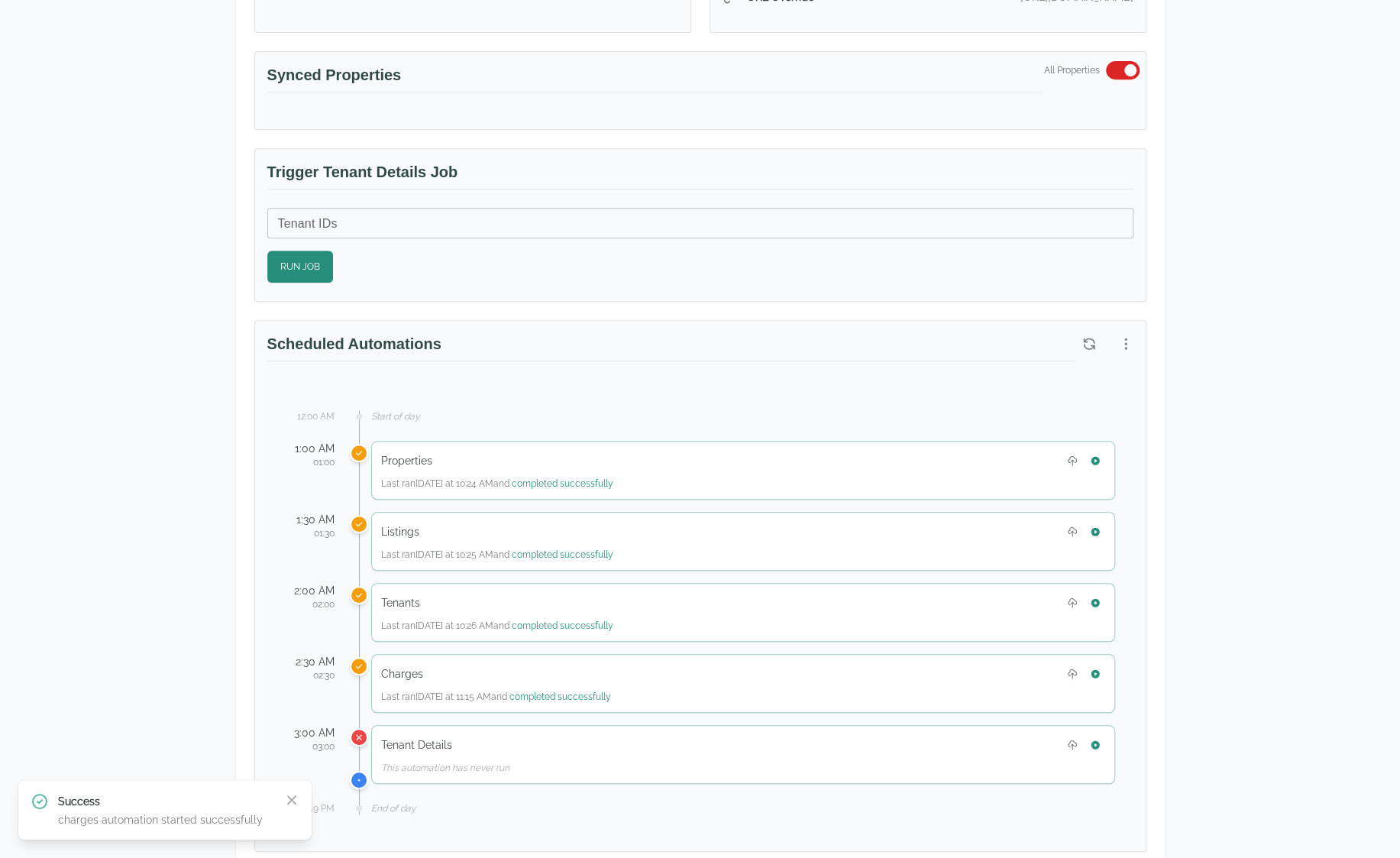
scroll to position [535, 0]
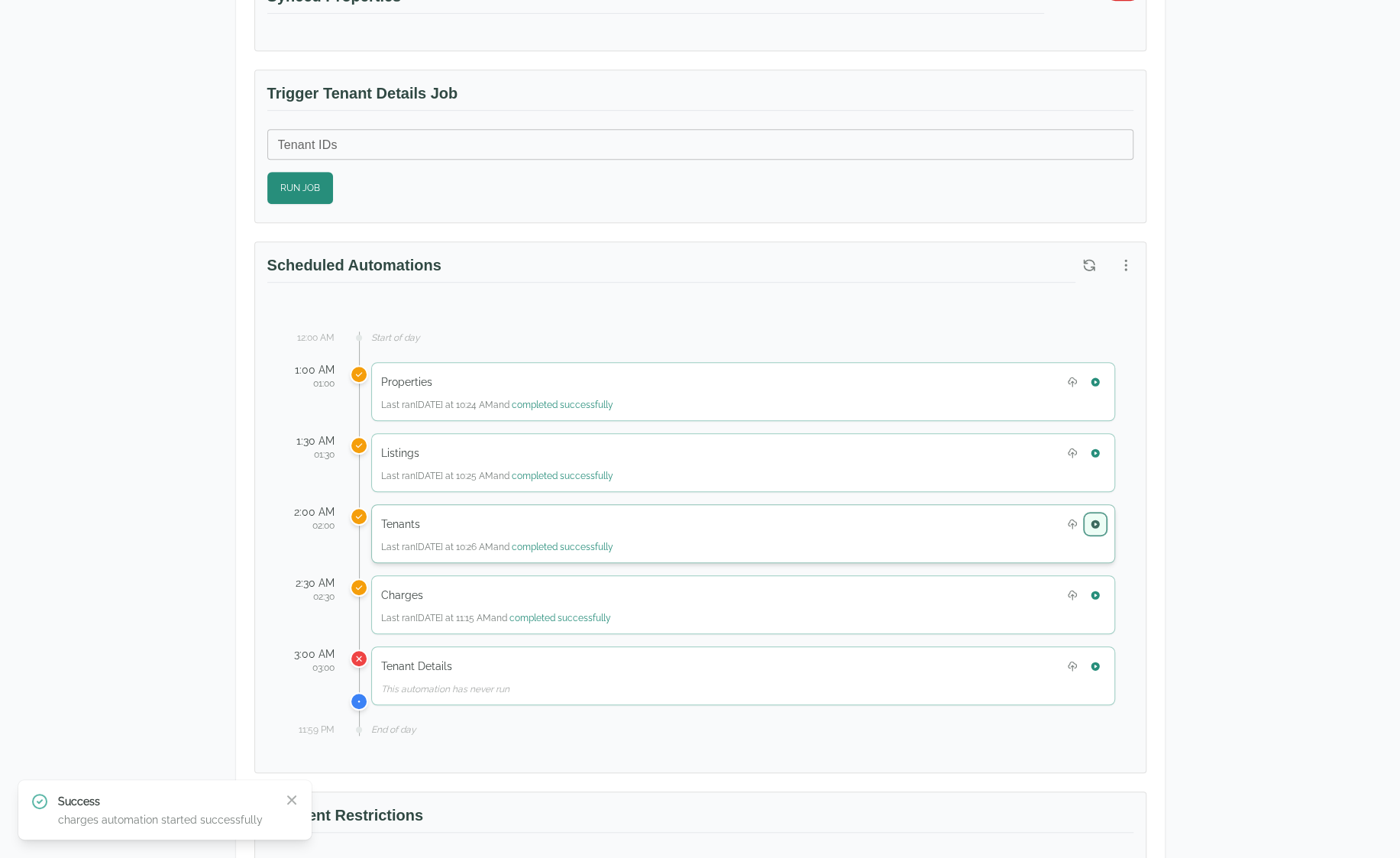
click at [1100, 518] on icon "button" at bounding box center [1095, 523] width 11 height 11
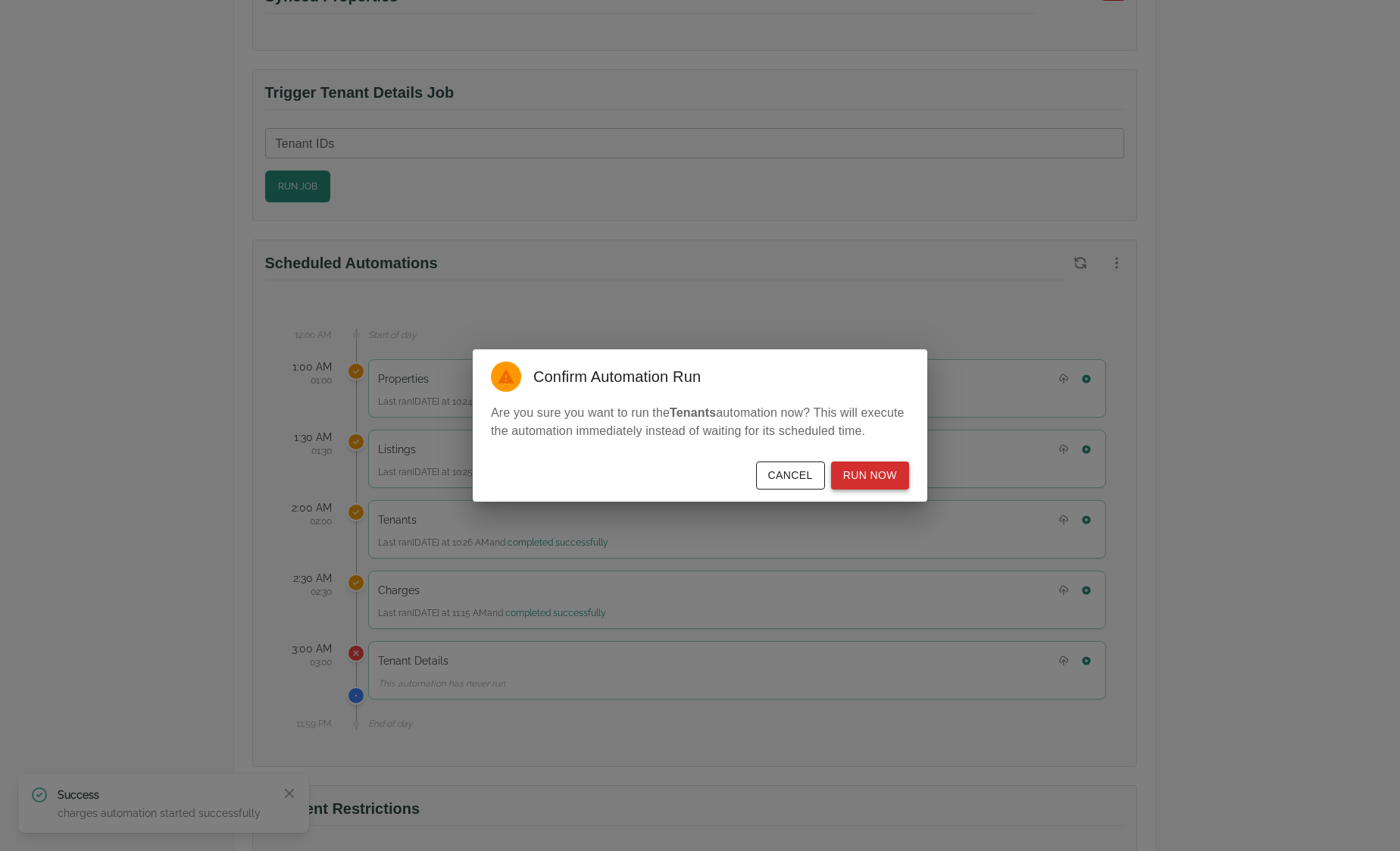
click at [852, 478] on button "Run Now" at bounding box center [870, 475] width 78 height 28
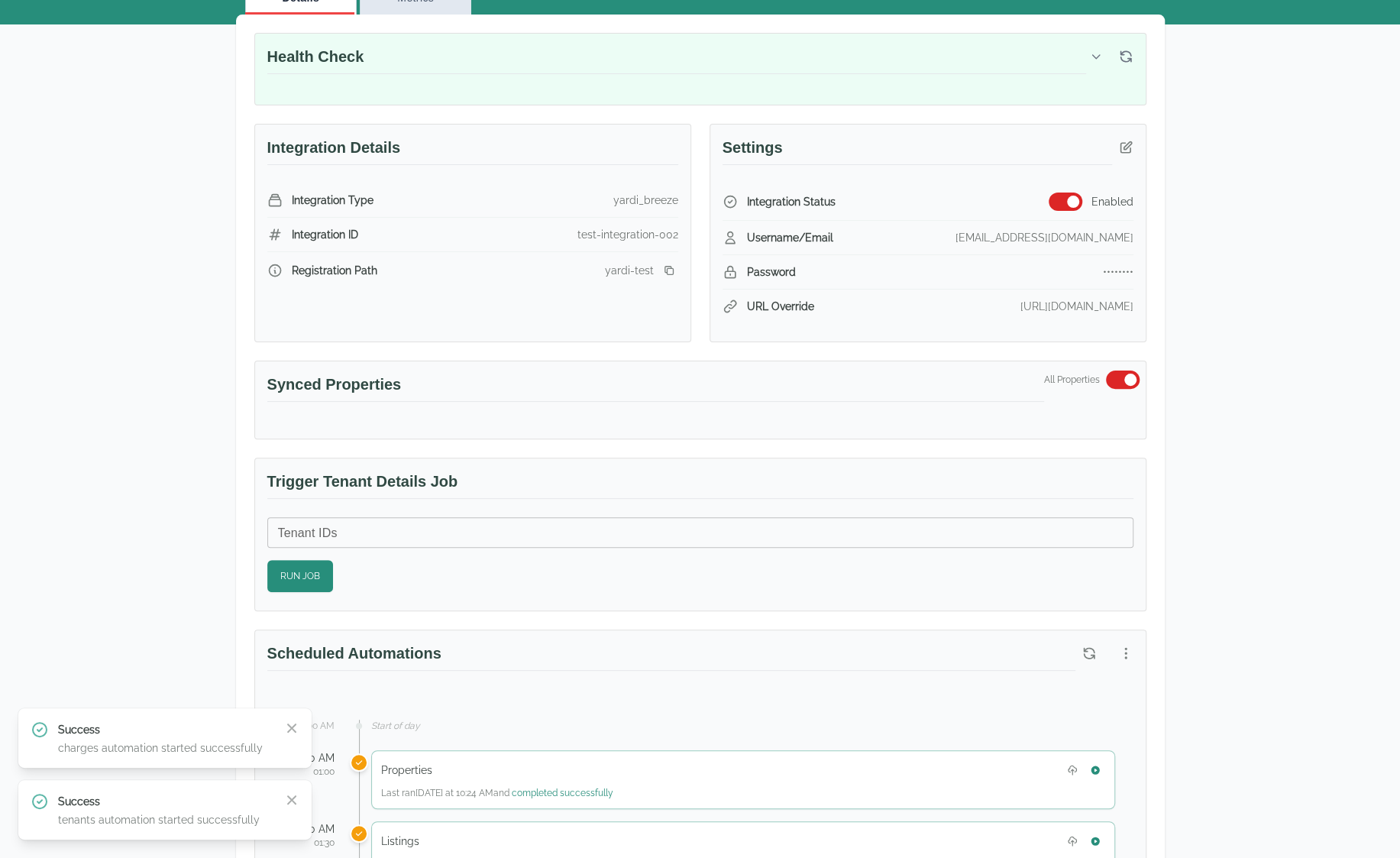
scroll to position [0, 0]
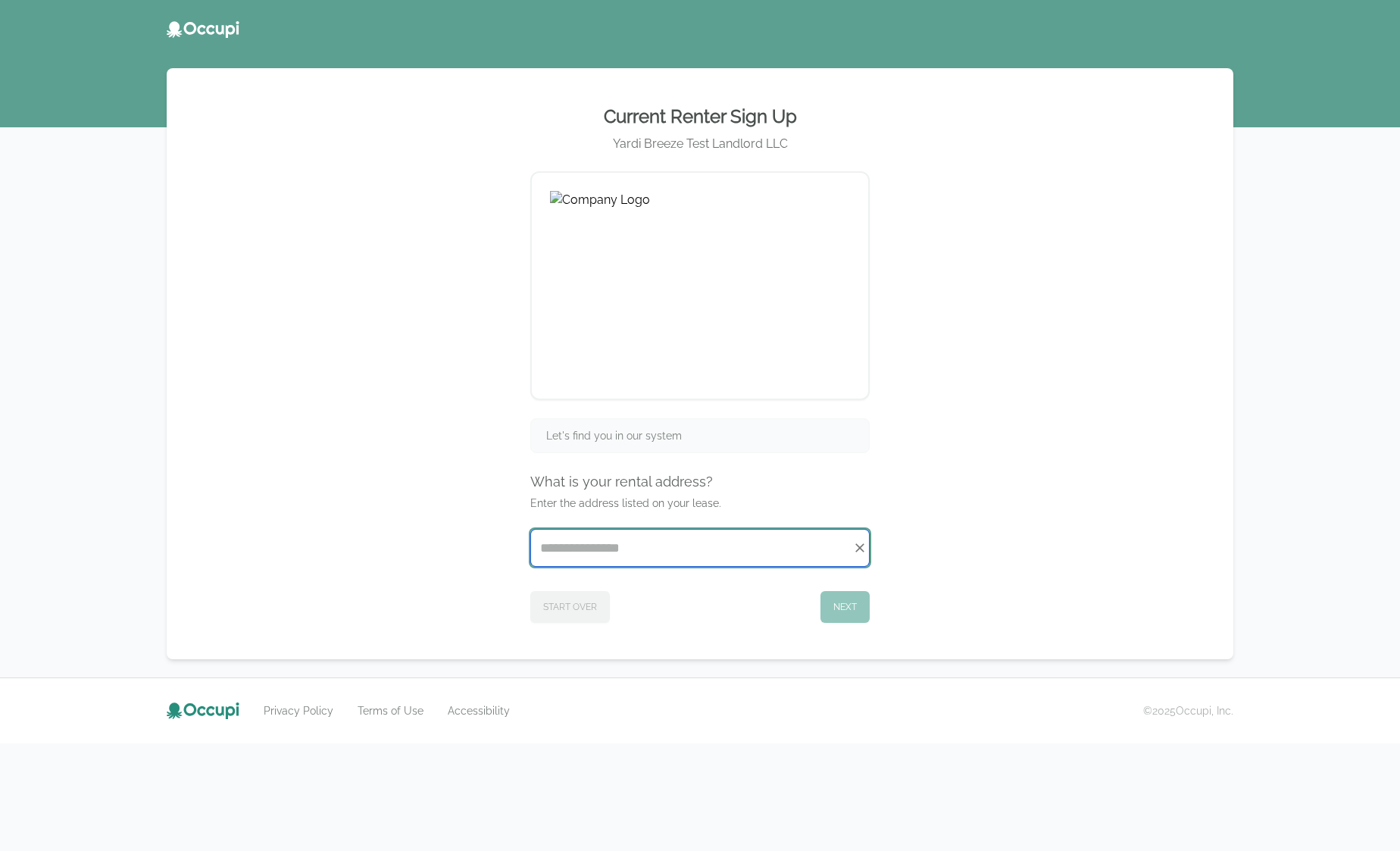
click at [589, 544] on input "Start typing..." at bounding box center [700, 547] width 338 height 36
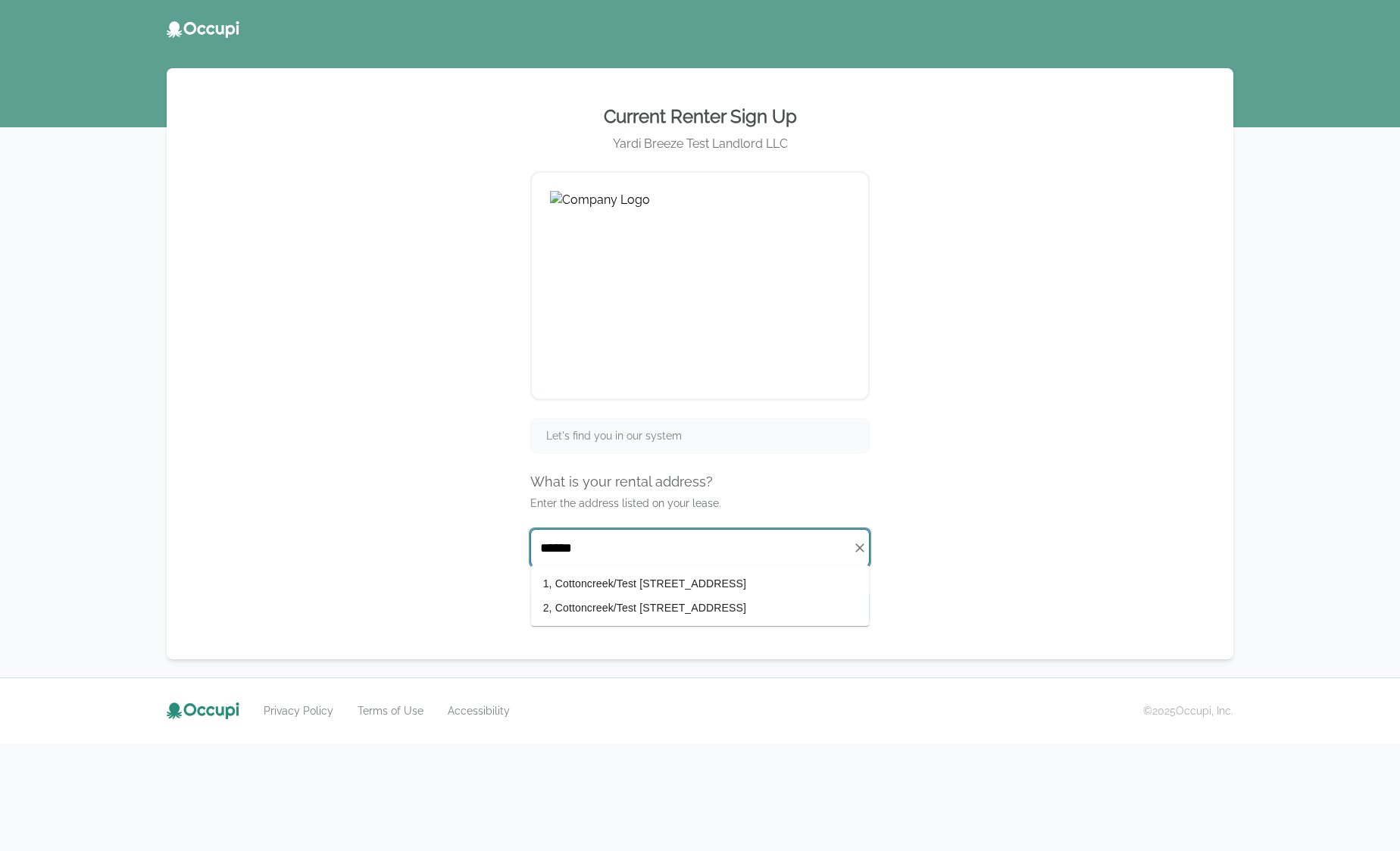
click at [598, 582] on li "1, Cottoncreek/Test [STREET_ADDRESS]" at bounding box center [700, 583] width 339 height 24
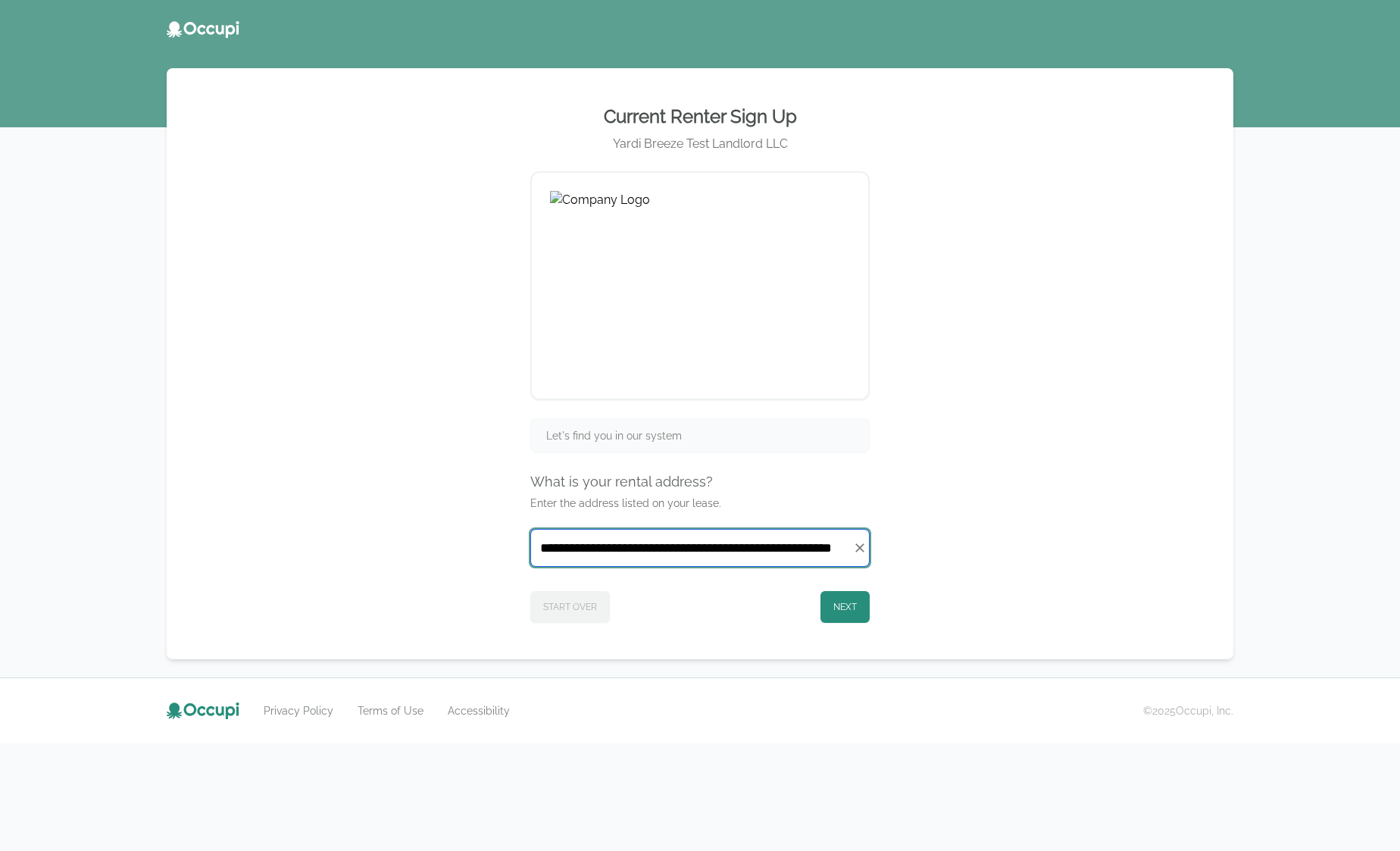
type input "**********"
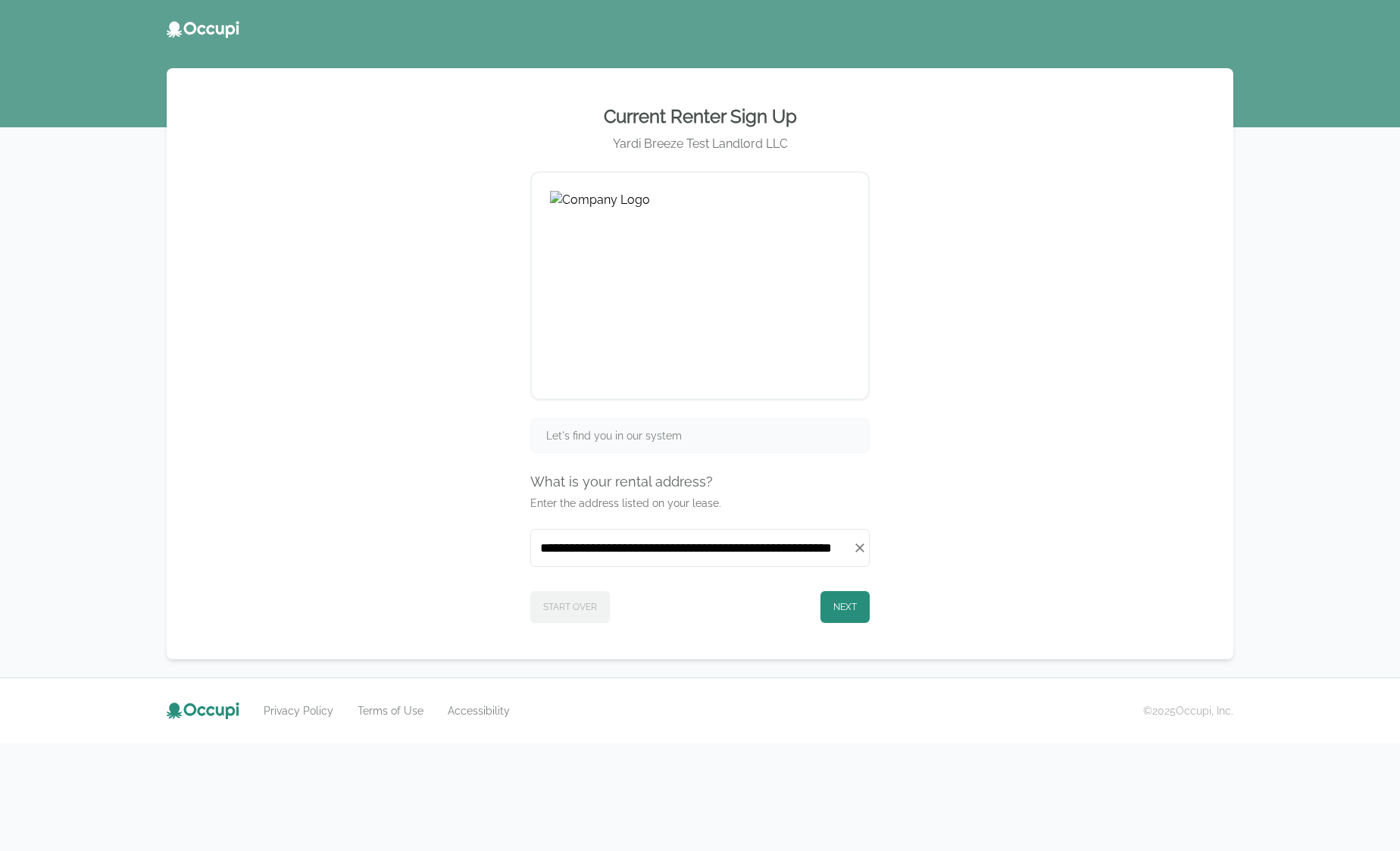
click at [812, 595] on div "Start Over Next" at bounding box center [700, 603] width 339 height 38
click at [838, 602] on button "Next" at bounding box center [845, 607] width 49 height 32
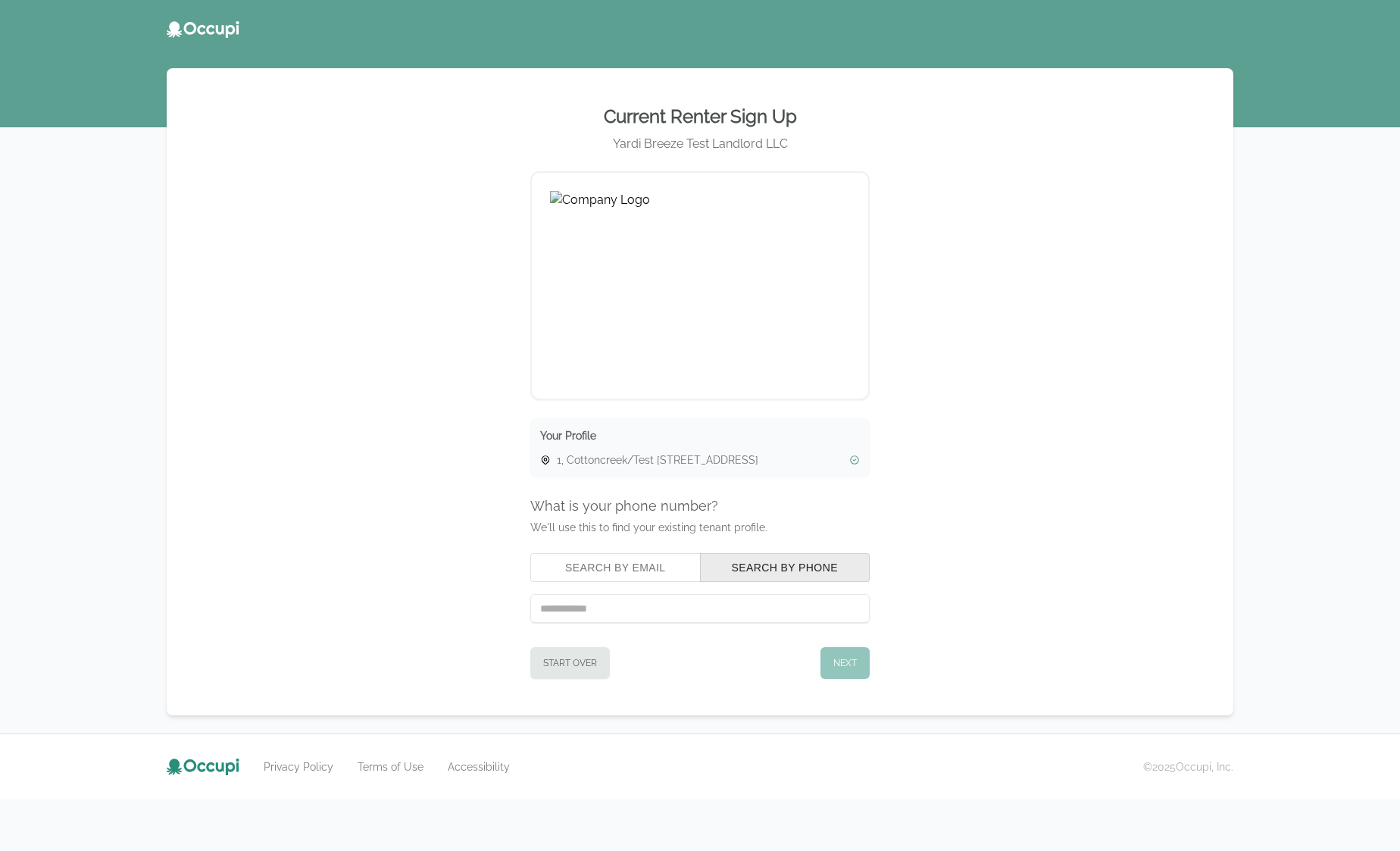
click at [579, 579] on div "Search by Email Search by Phone" at bounding box center [700, 587] width 339 height 70
click at [607, 579] on button "Search by Email" at bounding box center [615, 567] width 170 height 29
drag, startPoint x: 323, startPoint y: 480, endPoint x: 315, endPoint y: 473, distance: 10.6
click at [319, 476] on div "Current Renter Sign Up Yardi Breeze Test Landlord LLC Your Profile 1, Cottoncre…" at bounding box center [700, 391] width 1030 height 610
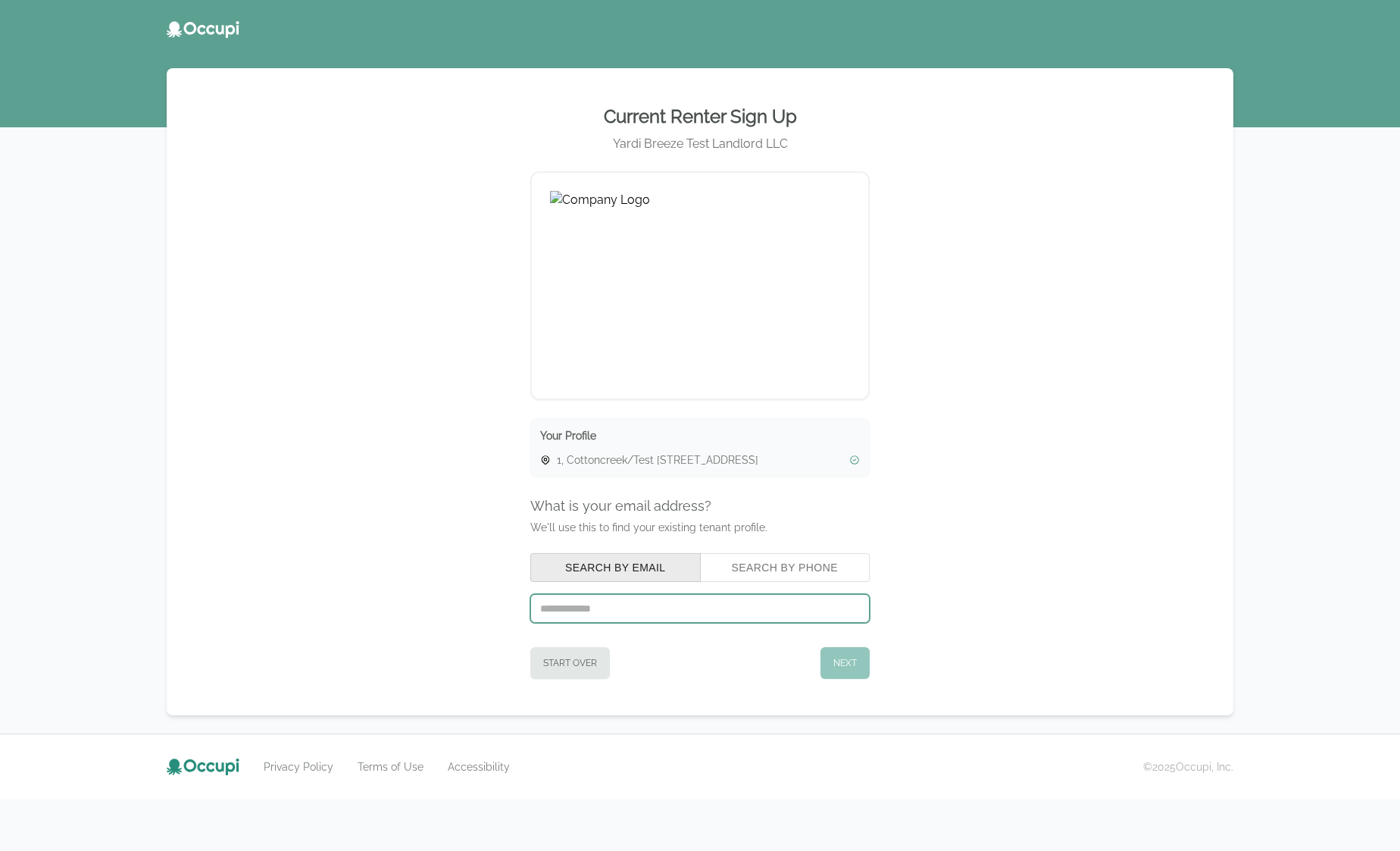
drag, startPoint x: 593, startPoint y: 606, endPoint x: 584, endPoint y: 618, distance: 15.0
click at [593, 606] on input "text" at bounding box center [700, 608] width 339 height 29
paste input "**********"
click at [543, 606] on input "**********" at bounding box center [700, 608] width 339 height 29
type input "**********"
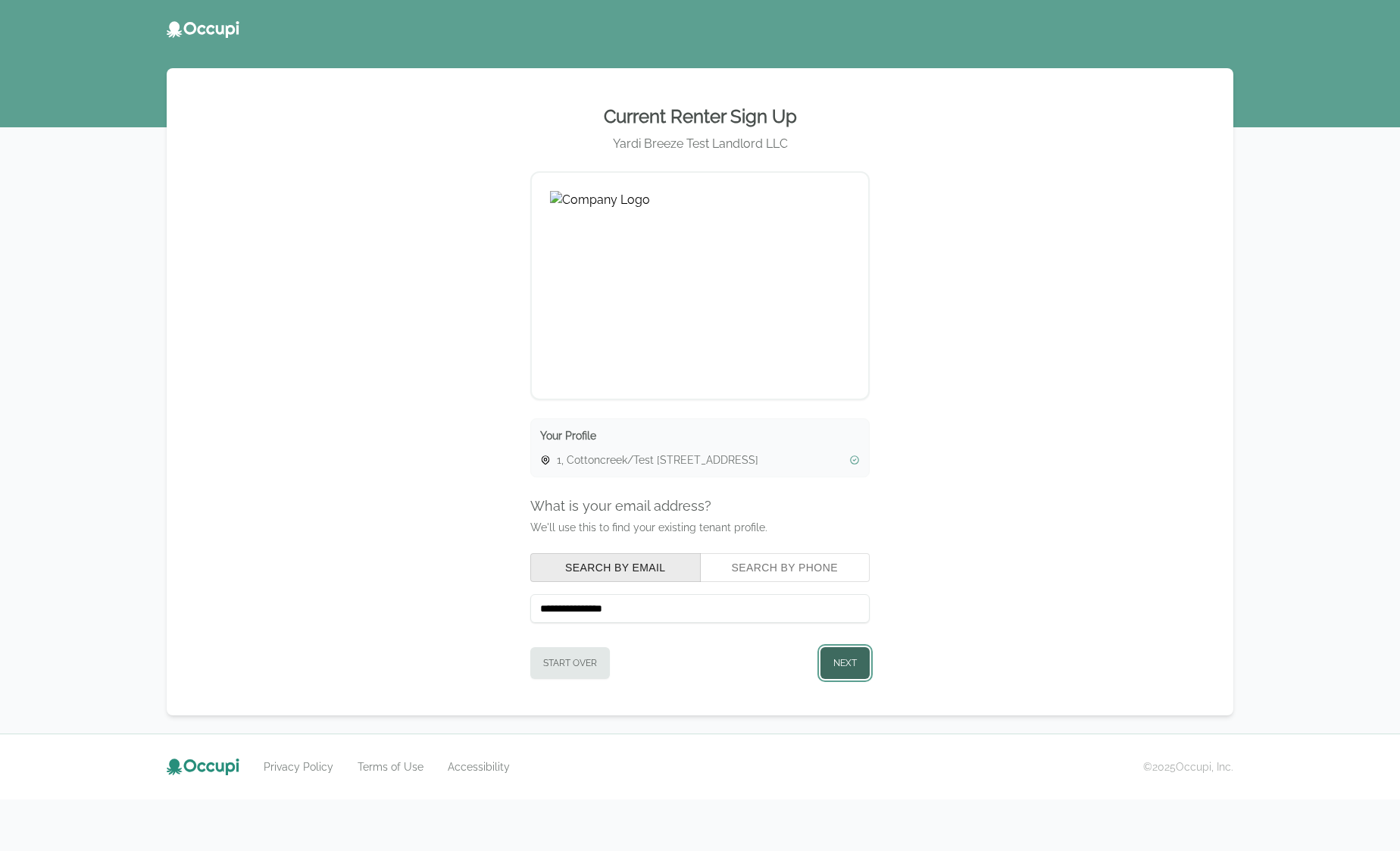
click at [826, 652] on button "Next" at bounding box center [845, 663] width 49 height 32
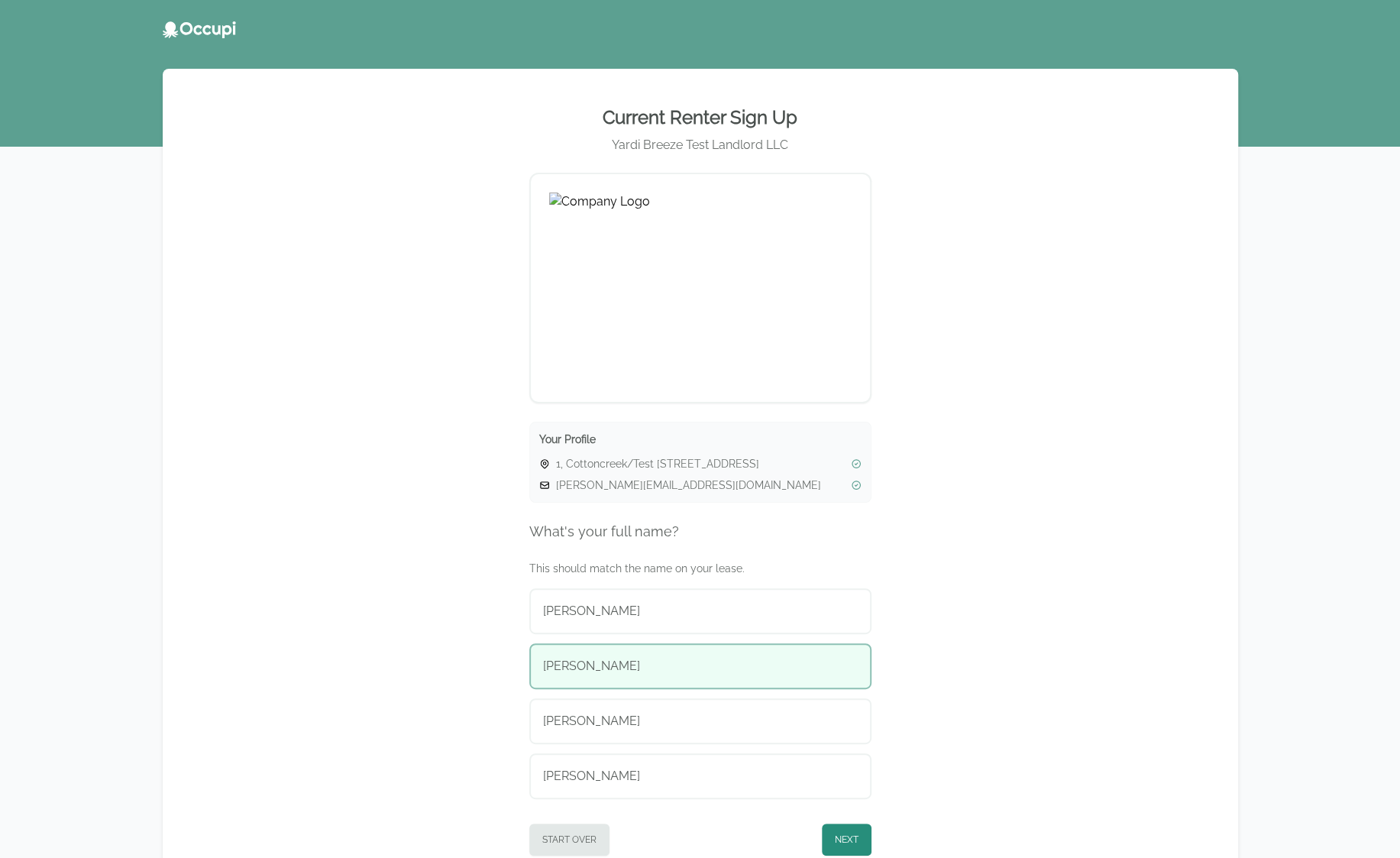
click at [770, 653] on button "[PERSON_NAME]" at bounding box center [700, 666] width 342 height 46
click at [850, 836] on button "Next" at bounding box center [846, 839] width 49 height 32
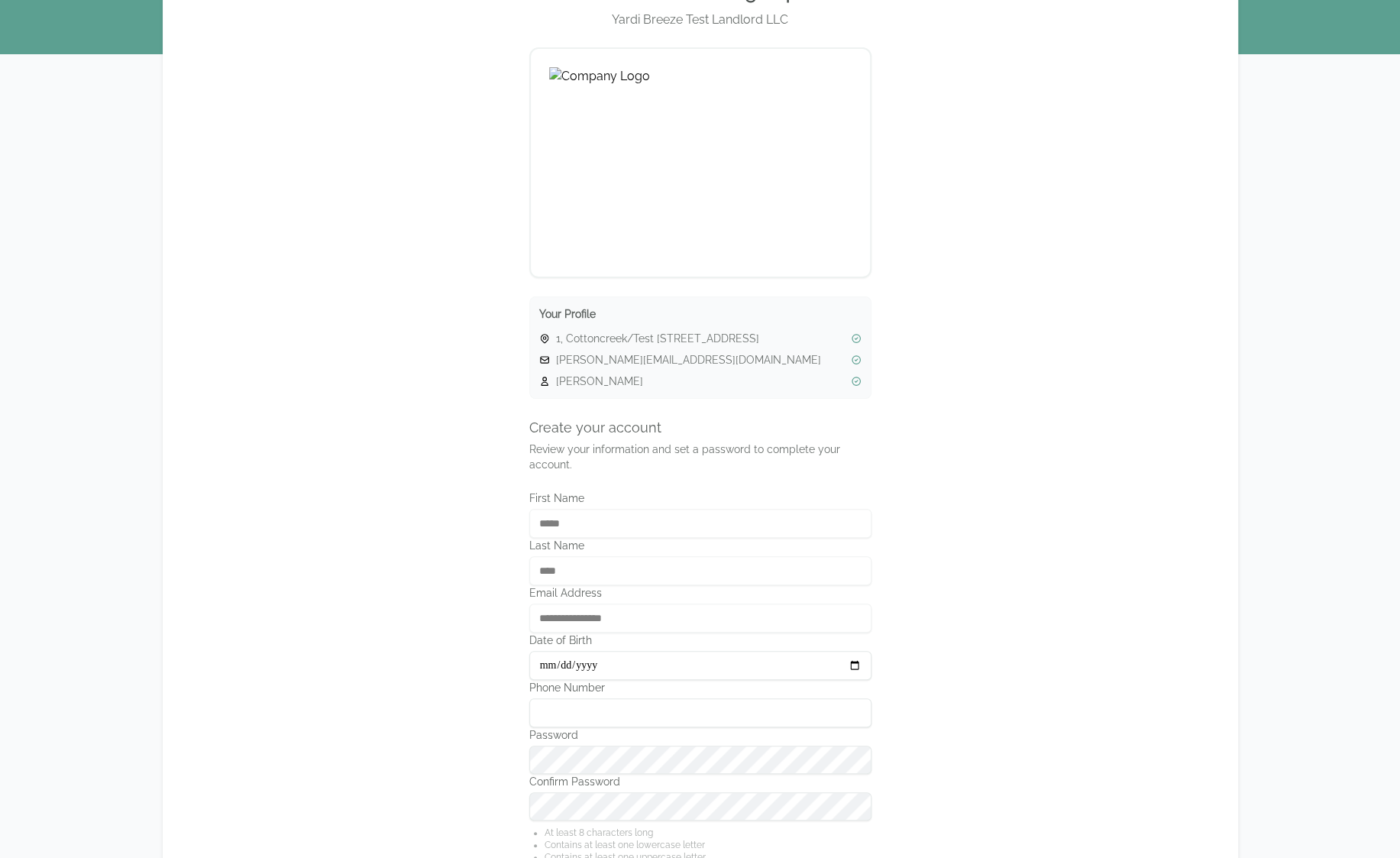
scroll to position [229, 0]
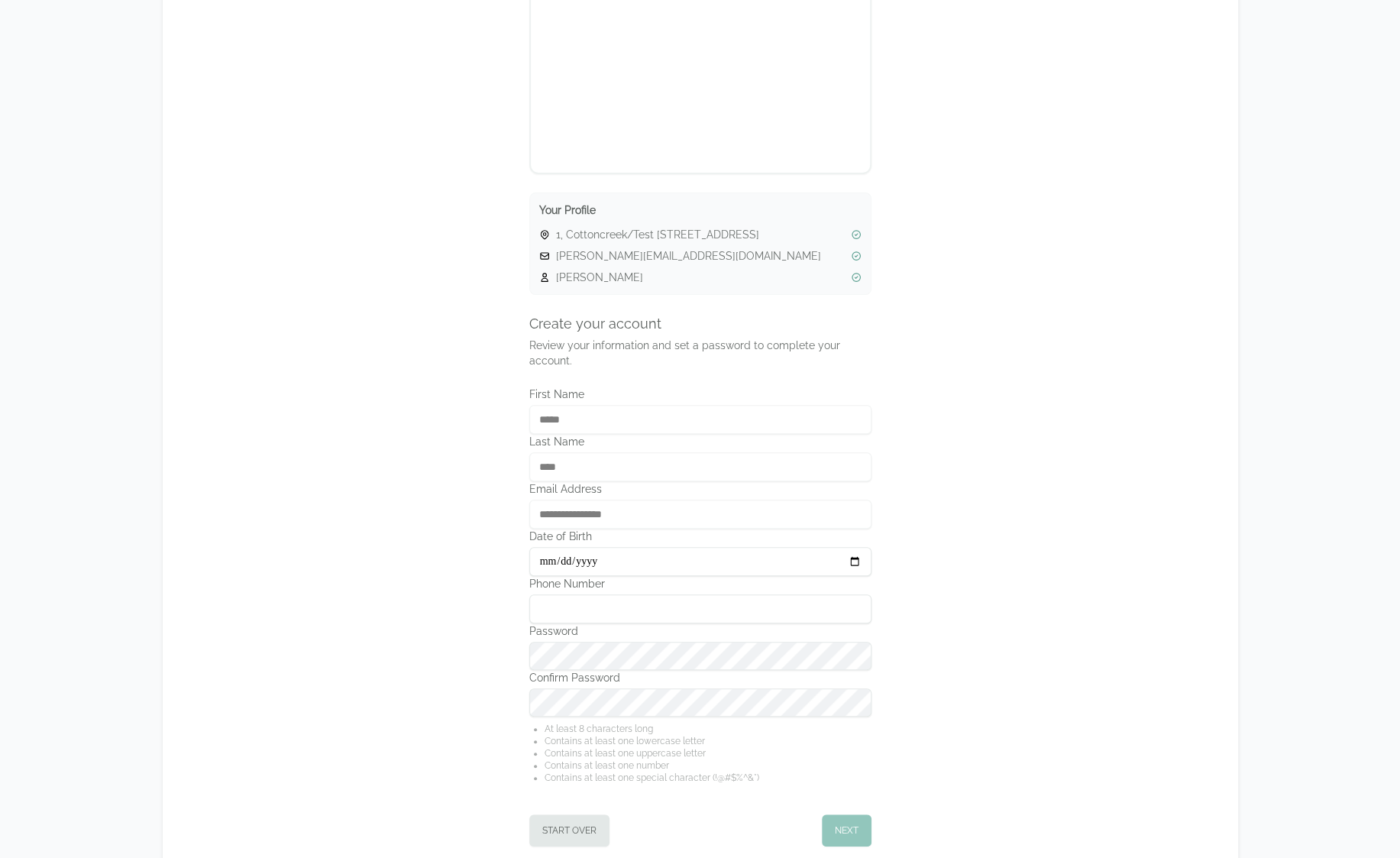
type input "**********"
click at [598, 683] on div "Confirm Password" at bounding box center [700, 693] width 342 height 47
click at [847, 817] on button "Next" at bounding box center [846, 831] width 49 height 32
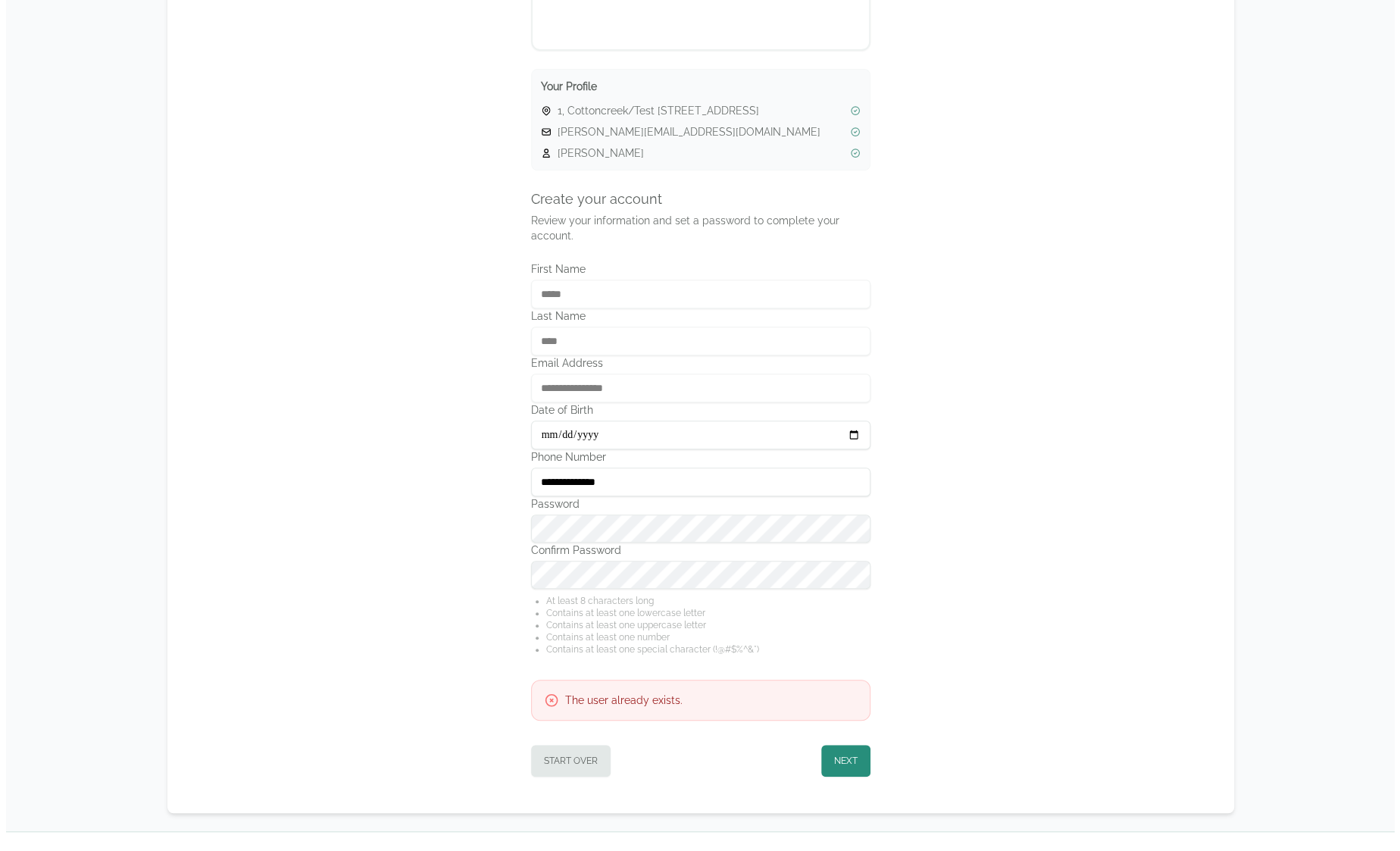
scroll to position [391, 0]
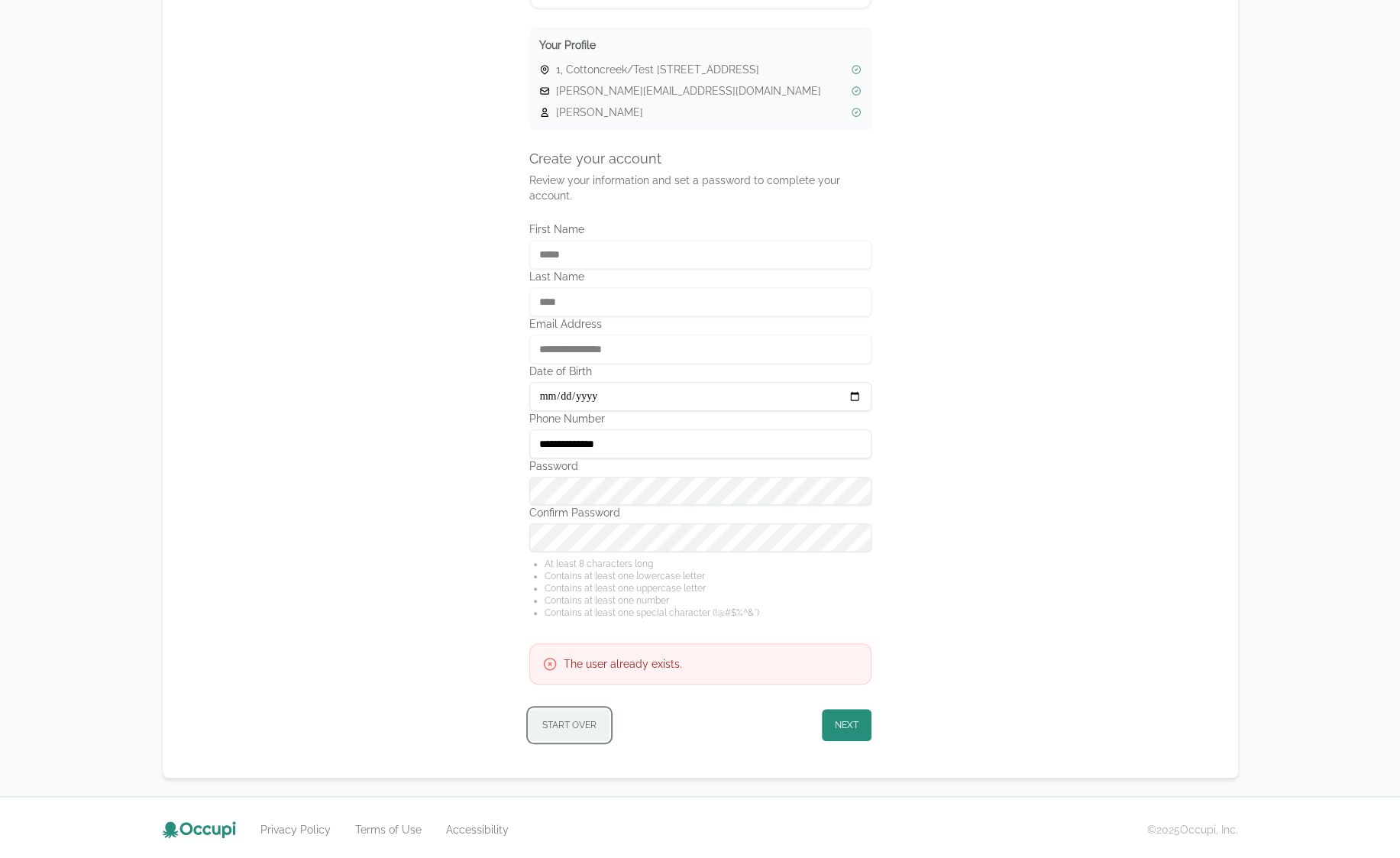
click at [560, 728] on button "Start Over" at bounding box center [569, 725] width 80 height 32
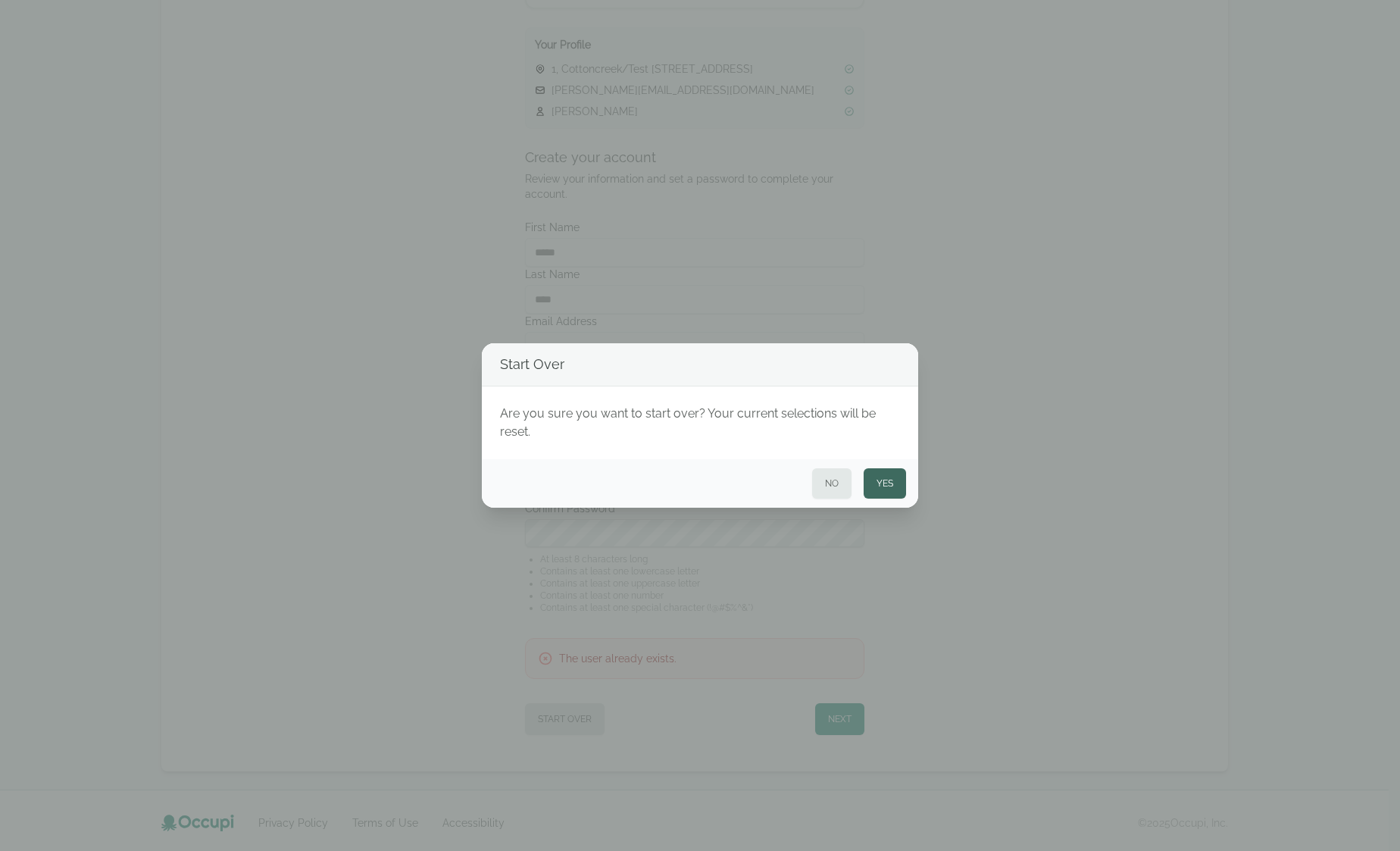
click at [887, 478] on button "Yes" at bounding box center [885, 484] width 43 height 30
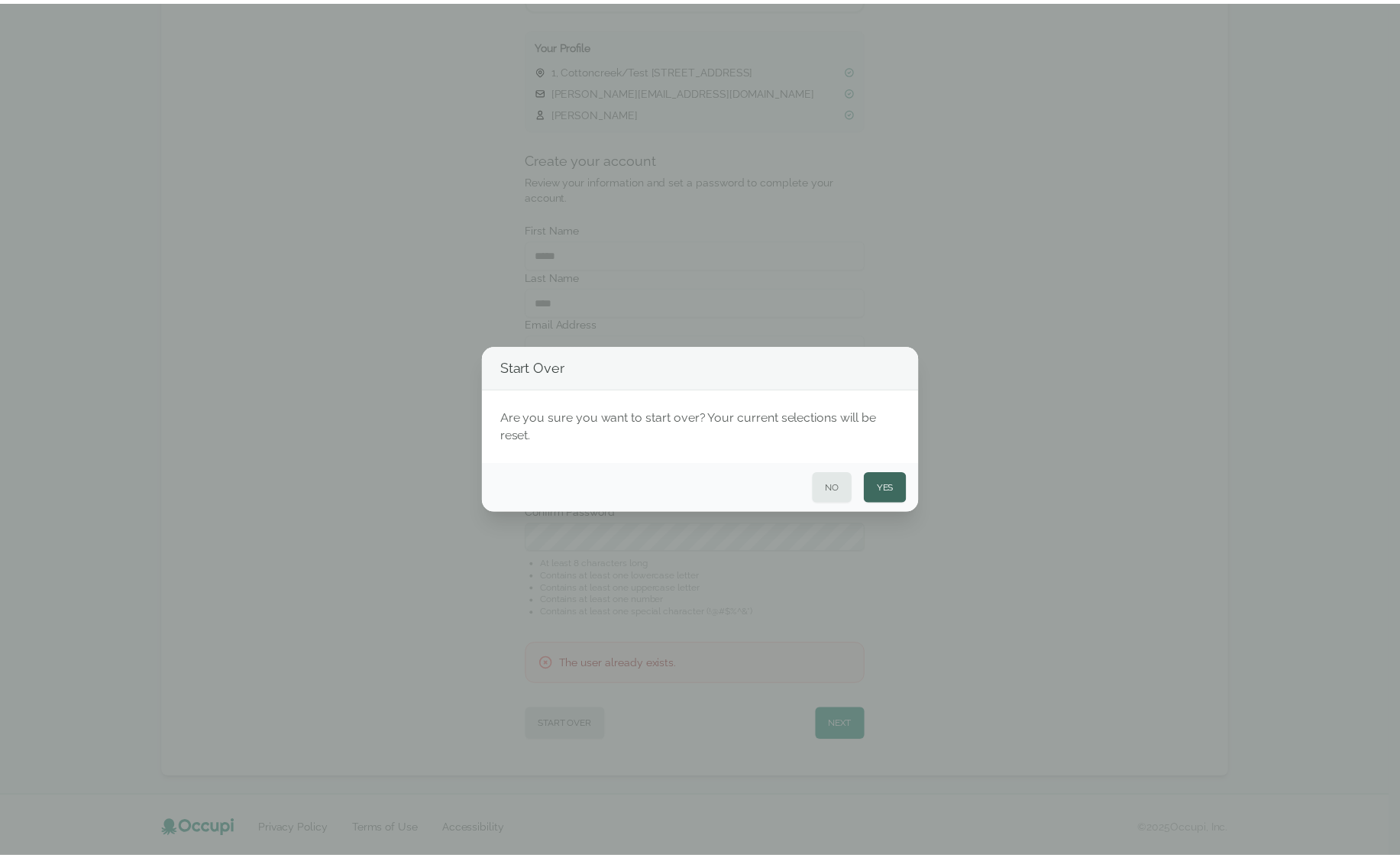
scroll to position [0, 0]
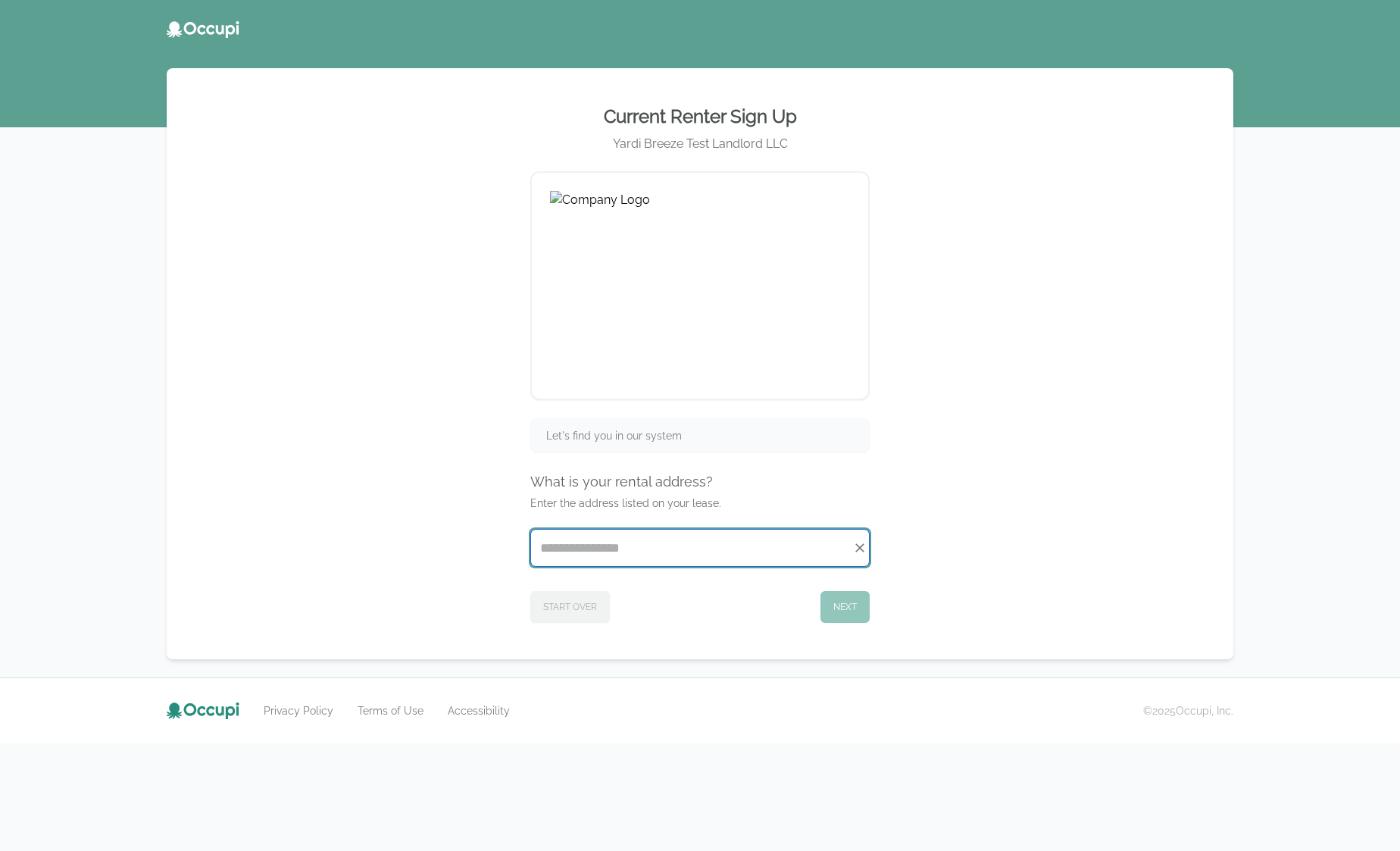
click at [649, 557] on input "Start typing..." at bounding box center [700, 547] width 338 height 36
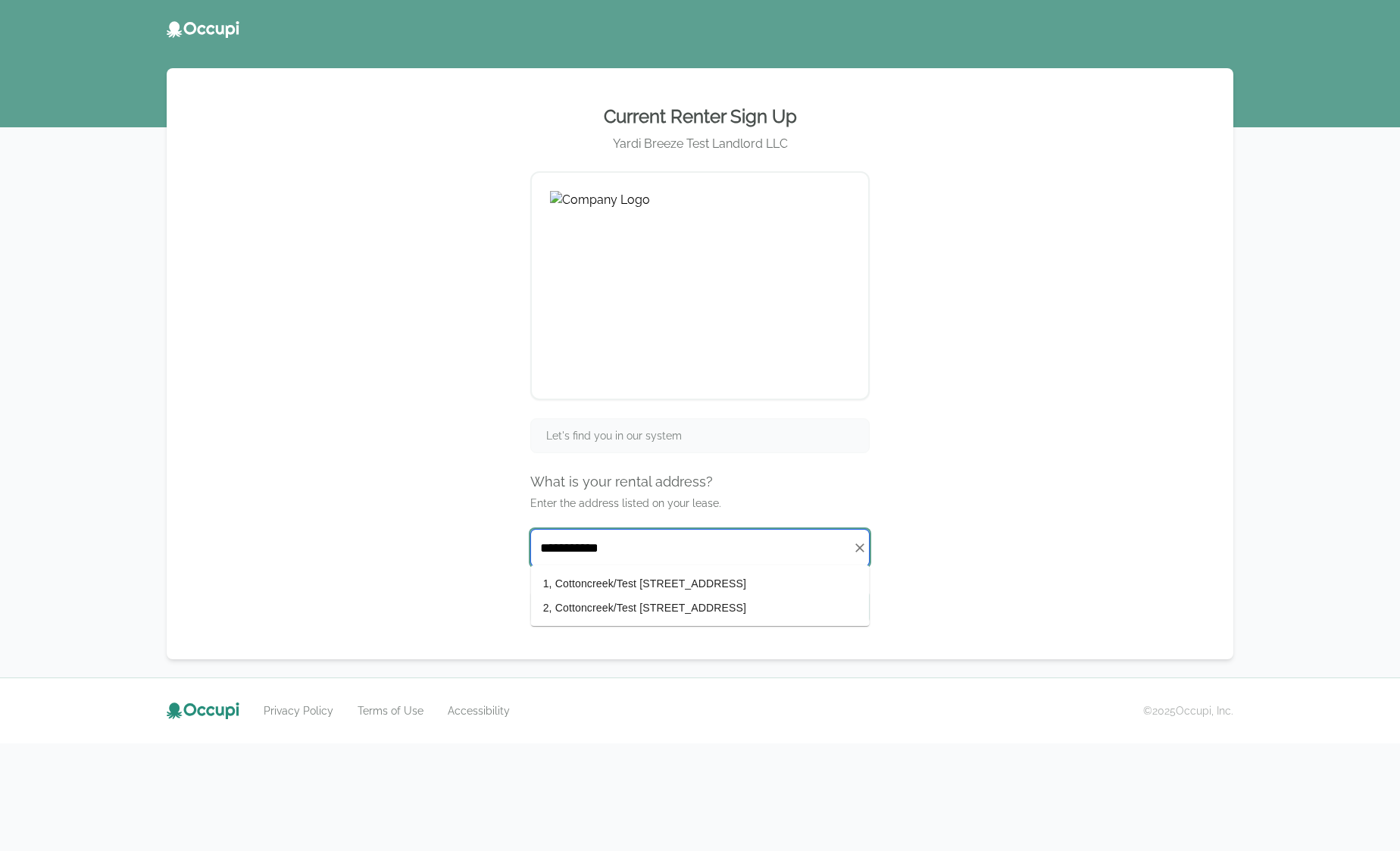
click at [661, 582] on li "1, Cottoncreek/Test 417 Third Ave SW, Cullman, AL 35055" at bounding box center [700, 583] width 339 height 24
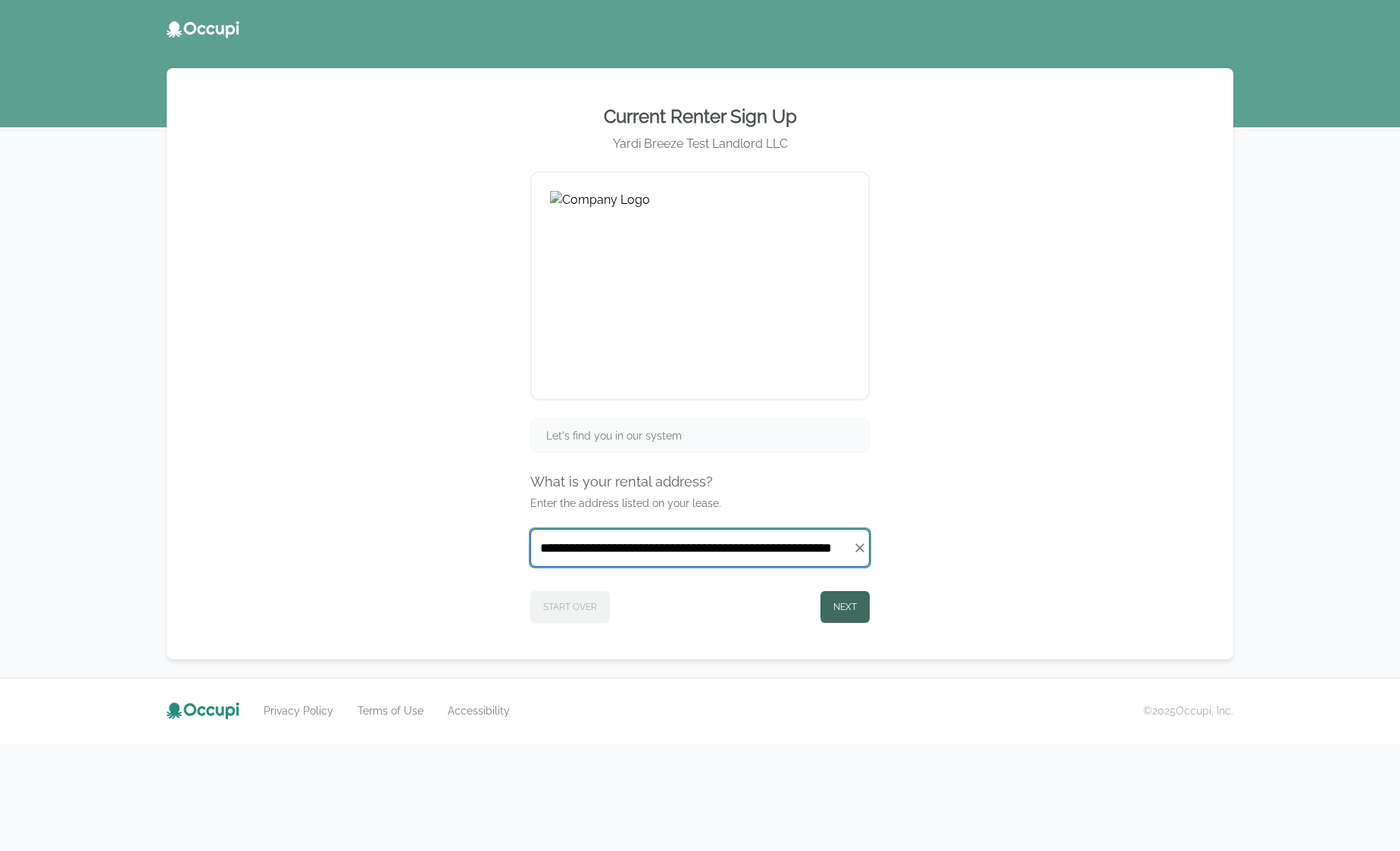
type input "**********"
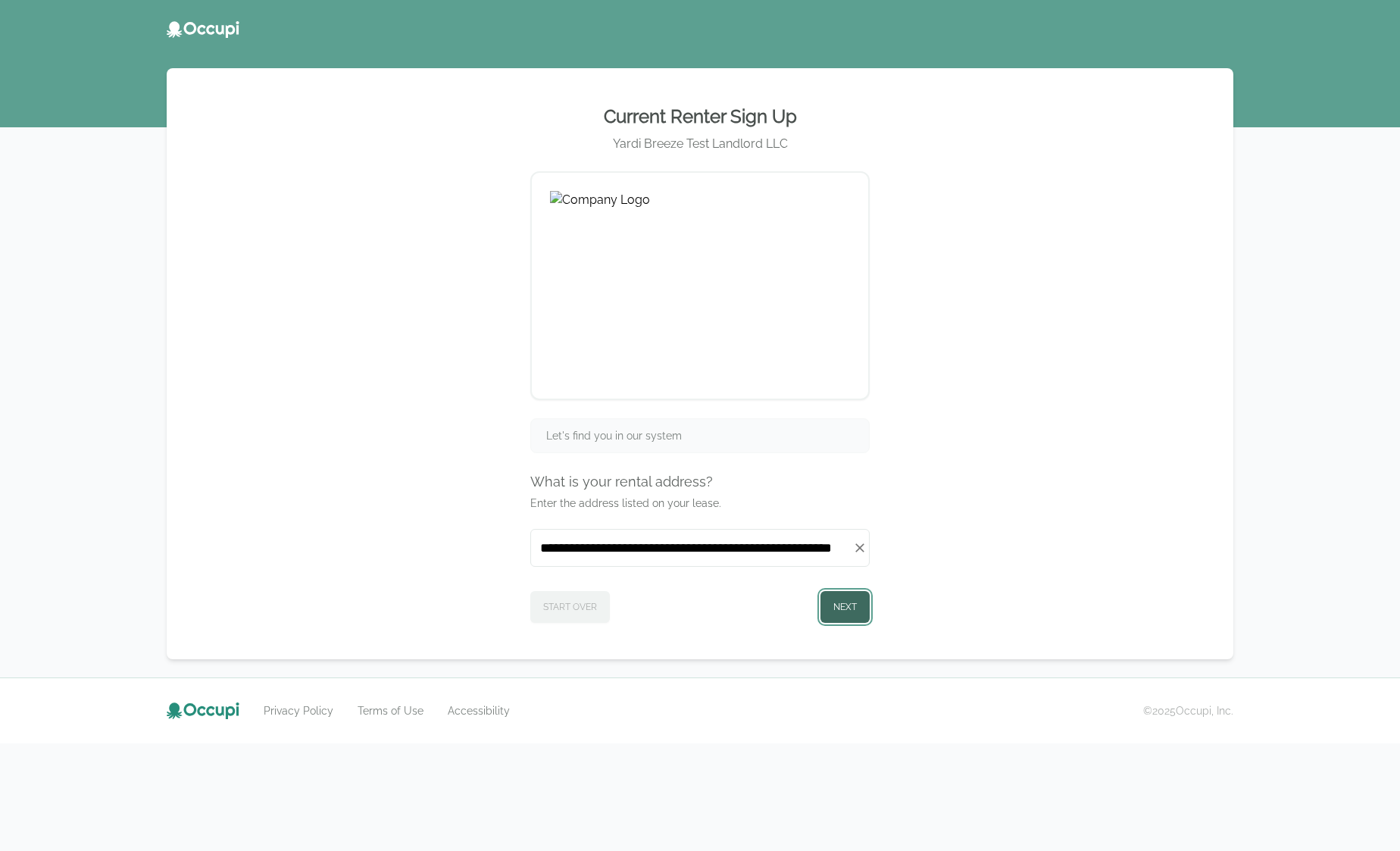
click at [857, 614] on button "Next" at bounding box center [845, 607] width 49 height 32
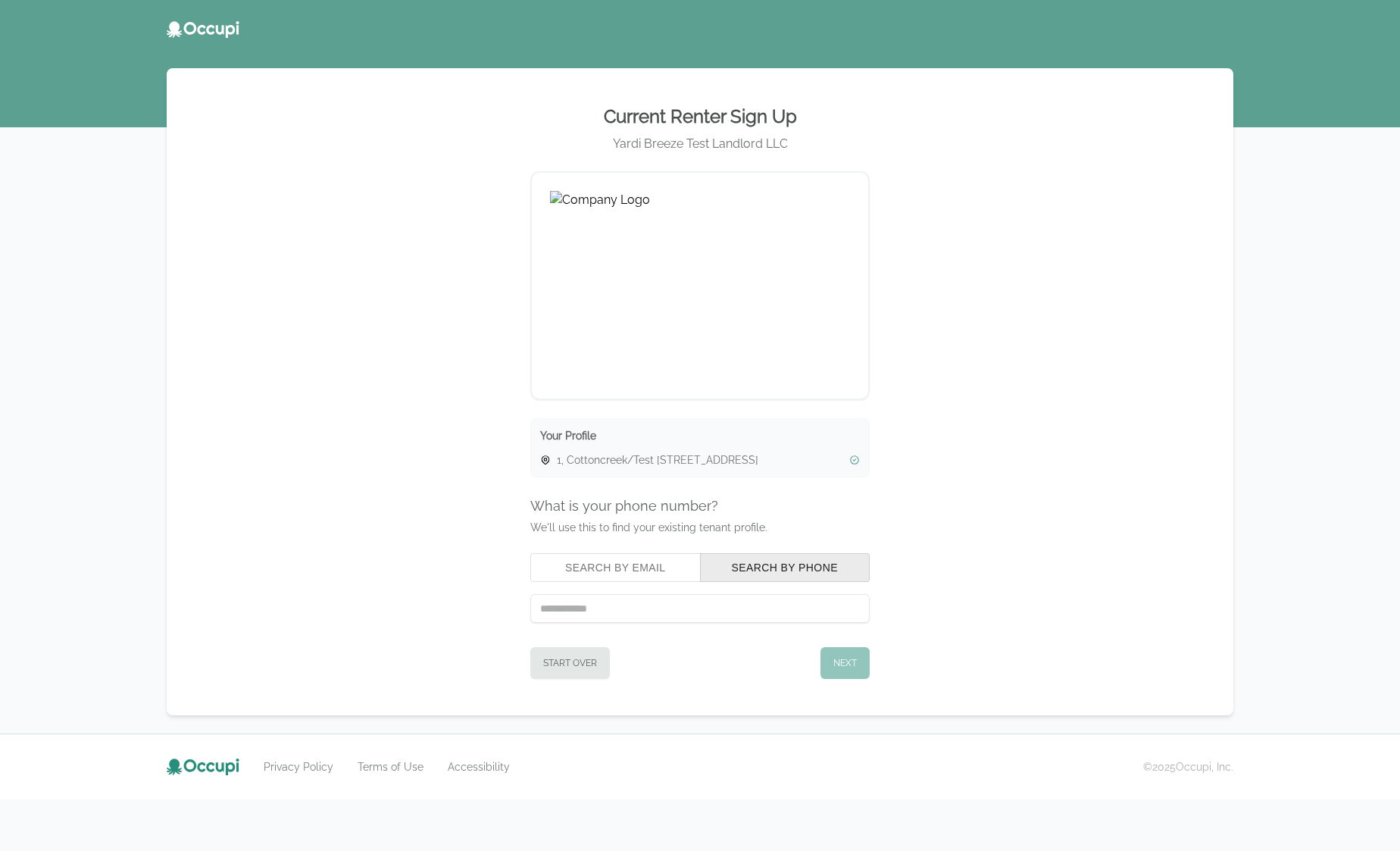
click at [706, 611] on input "tel" at bounding box center [700, 608] width 339 height 29
drag, startPoint x: 648, startPoint y: 570, endPoint x: 647, endPoint y: 587, distance: 17.0
click at [647, 570] on button "Search by Email" at bounding box center [615, 567] width 170 height 29
click at [649, 610] on input "text" at bounding box center [700, 608] width 339 height 29
type input "**********"
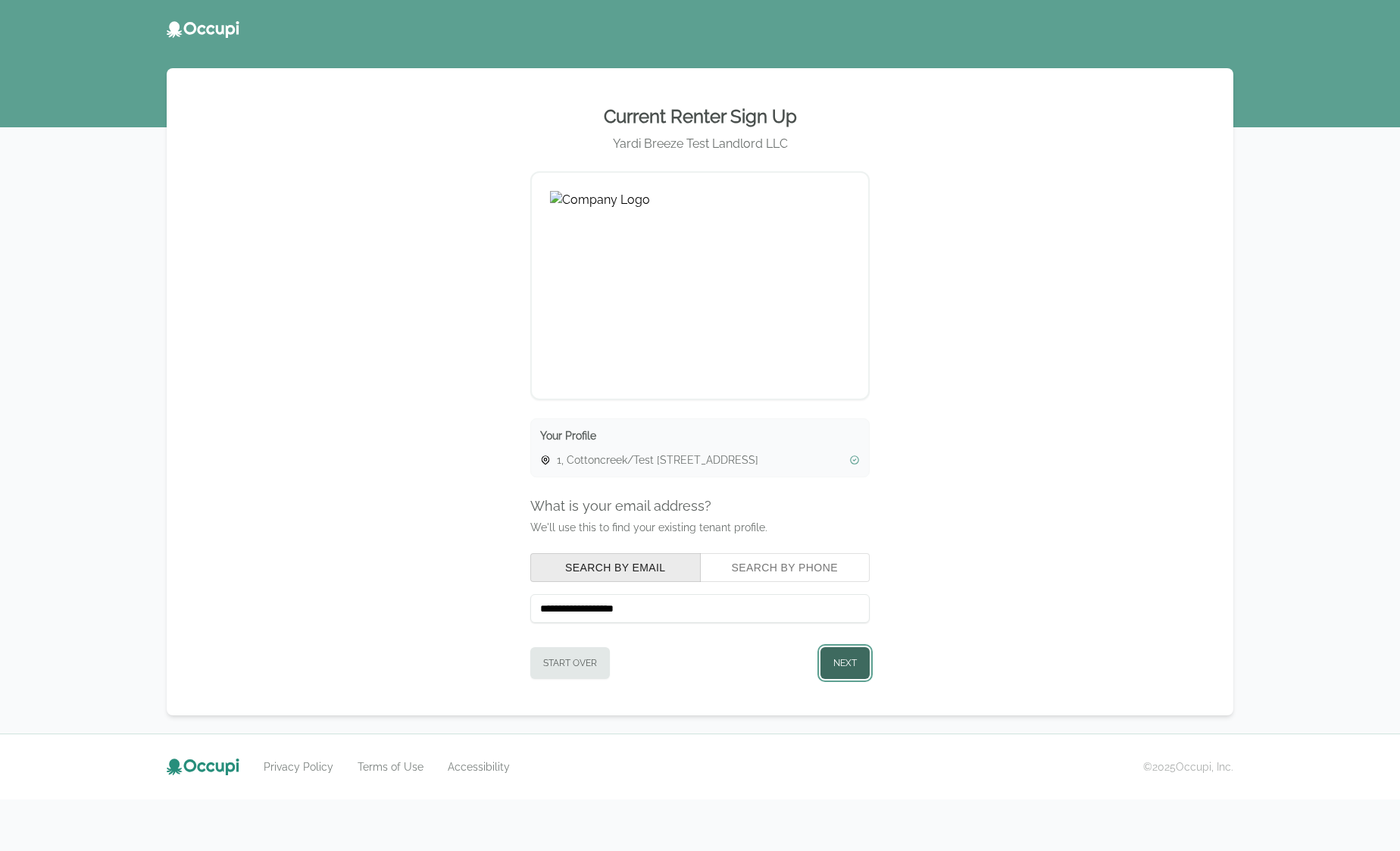
click at [850, 675] on button "Next" at bounding box center [845, 663] width 49 height 32
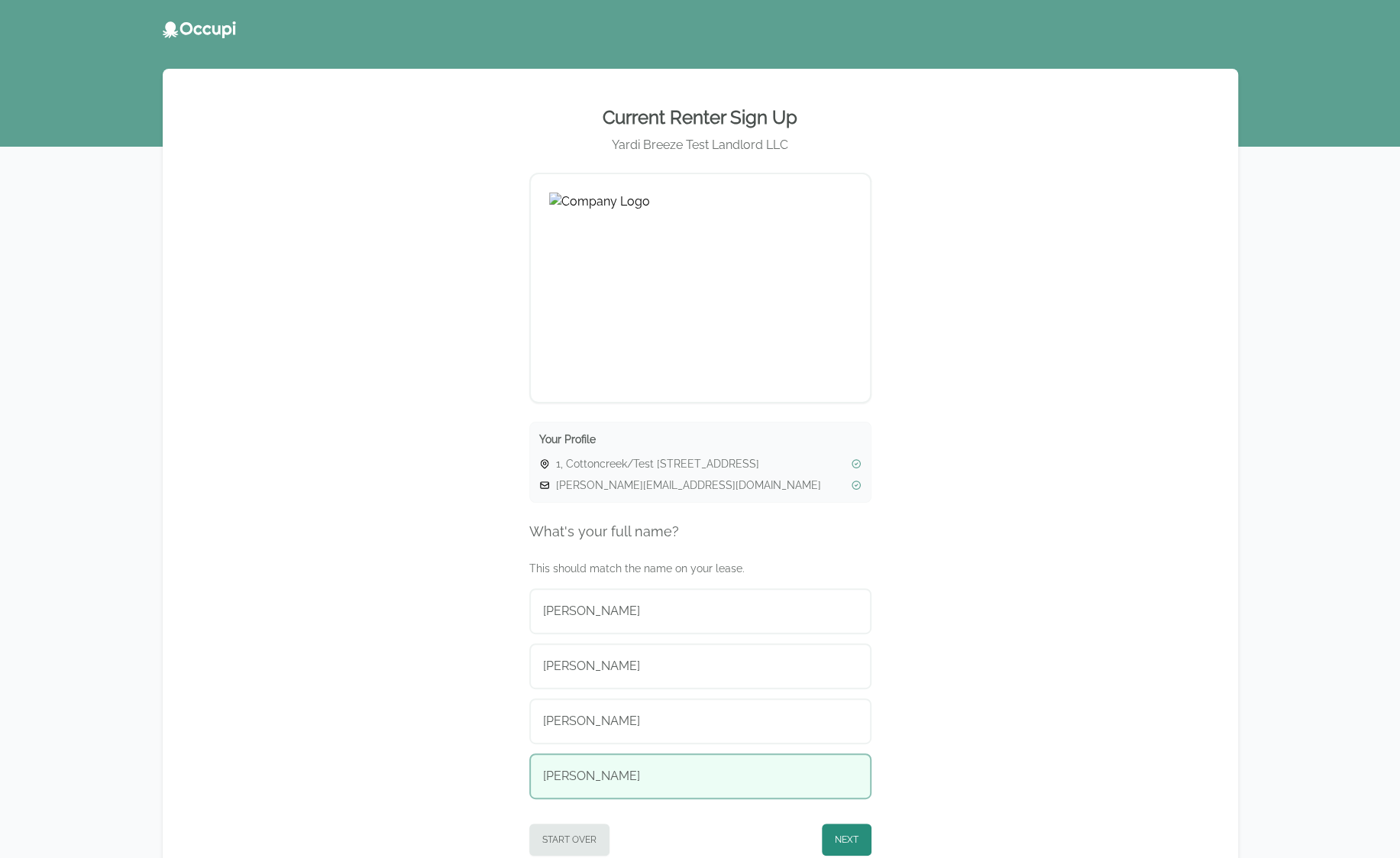
click at [694, 781] on div "[PERSON_NAME]" at bounding box center [700, 776] width 315 height 19
click at [864, 833] on button "Next" at bounding box center [846, 839] width 49 height 32
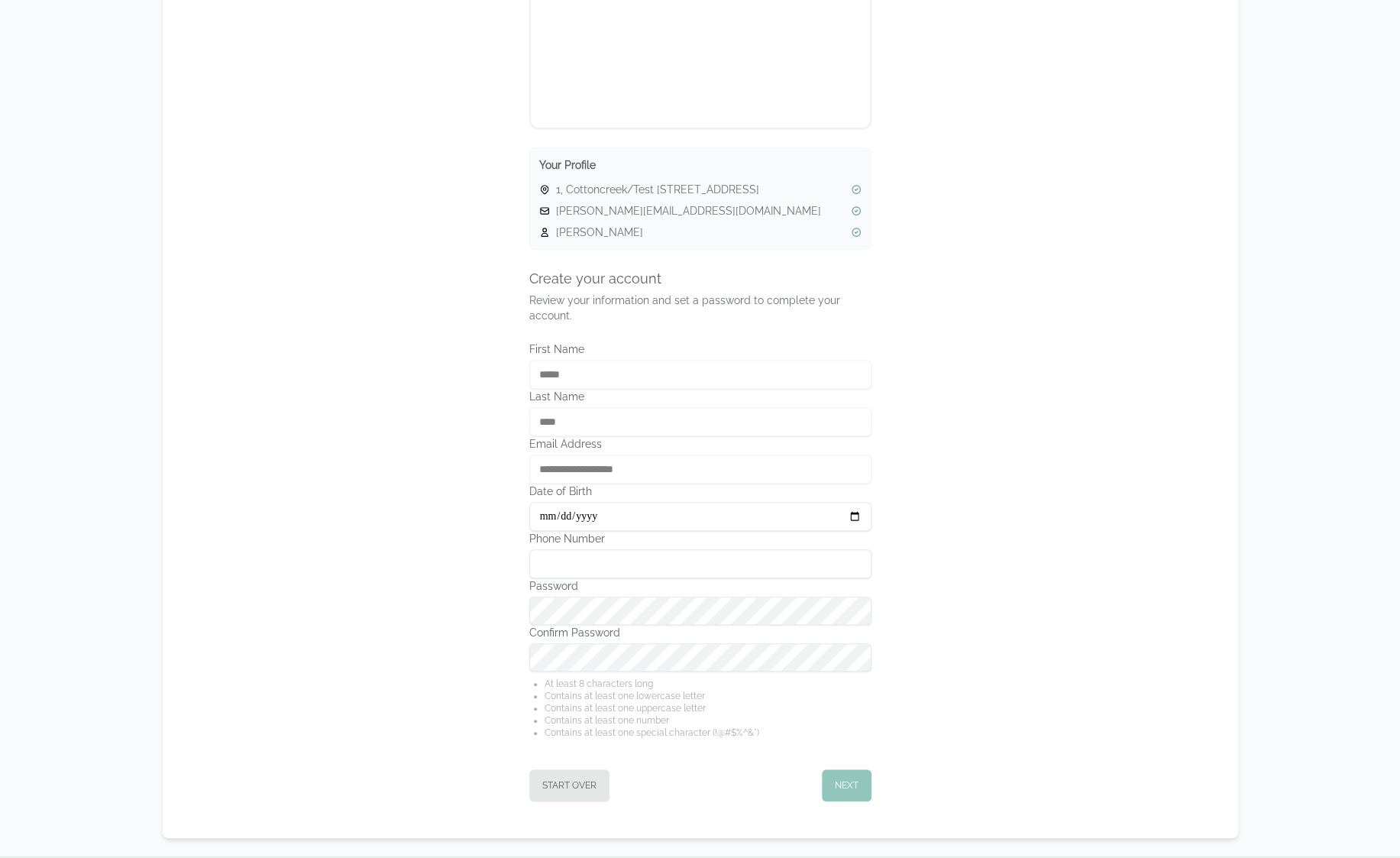
scroll to position [306, 0]
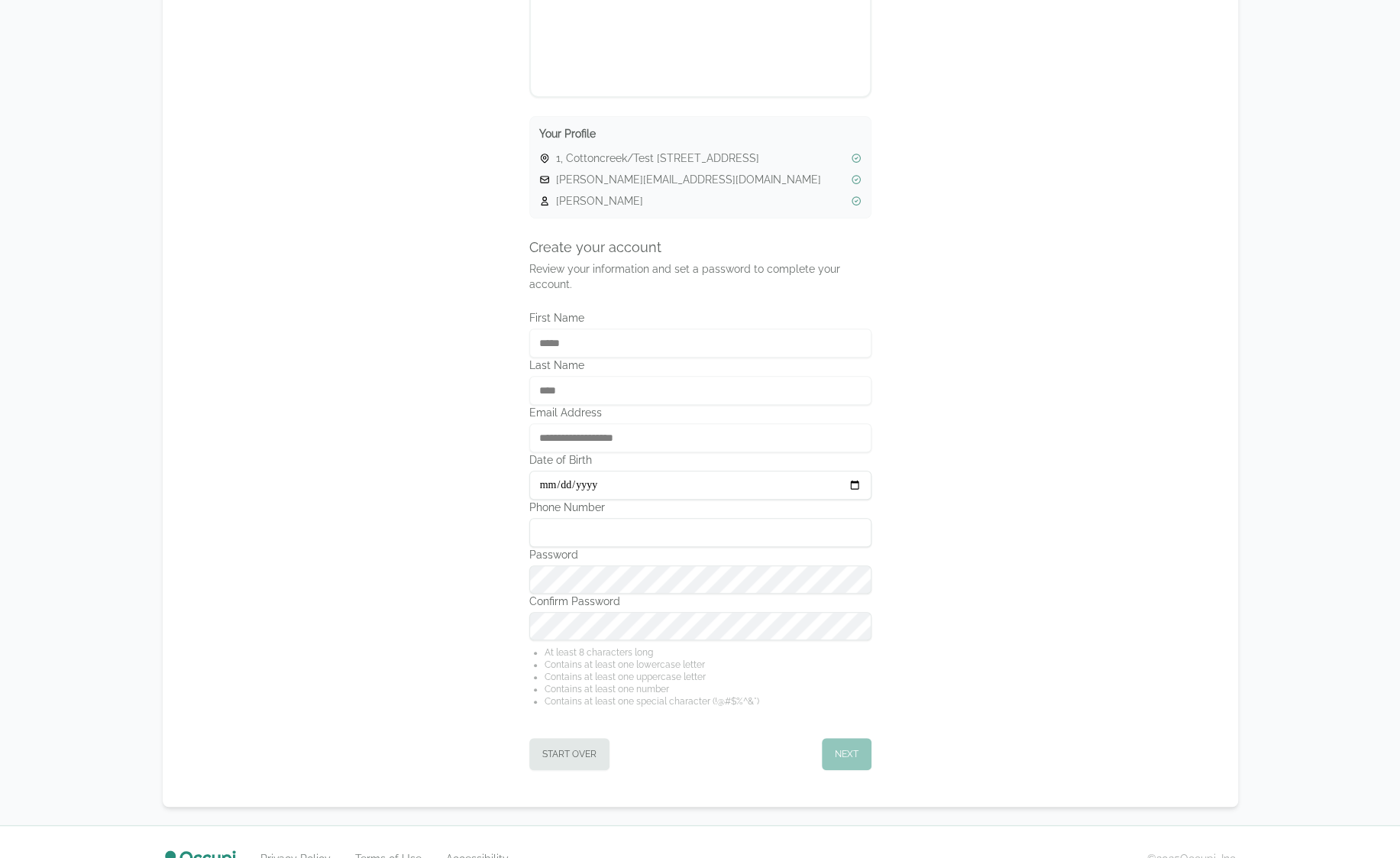
type input "**********"
click at [839, 748] on button "Next" at bounding box center [846, 754] width 49 height 32
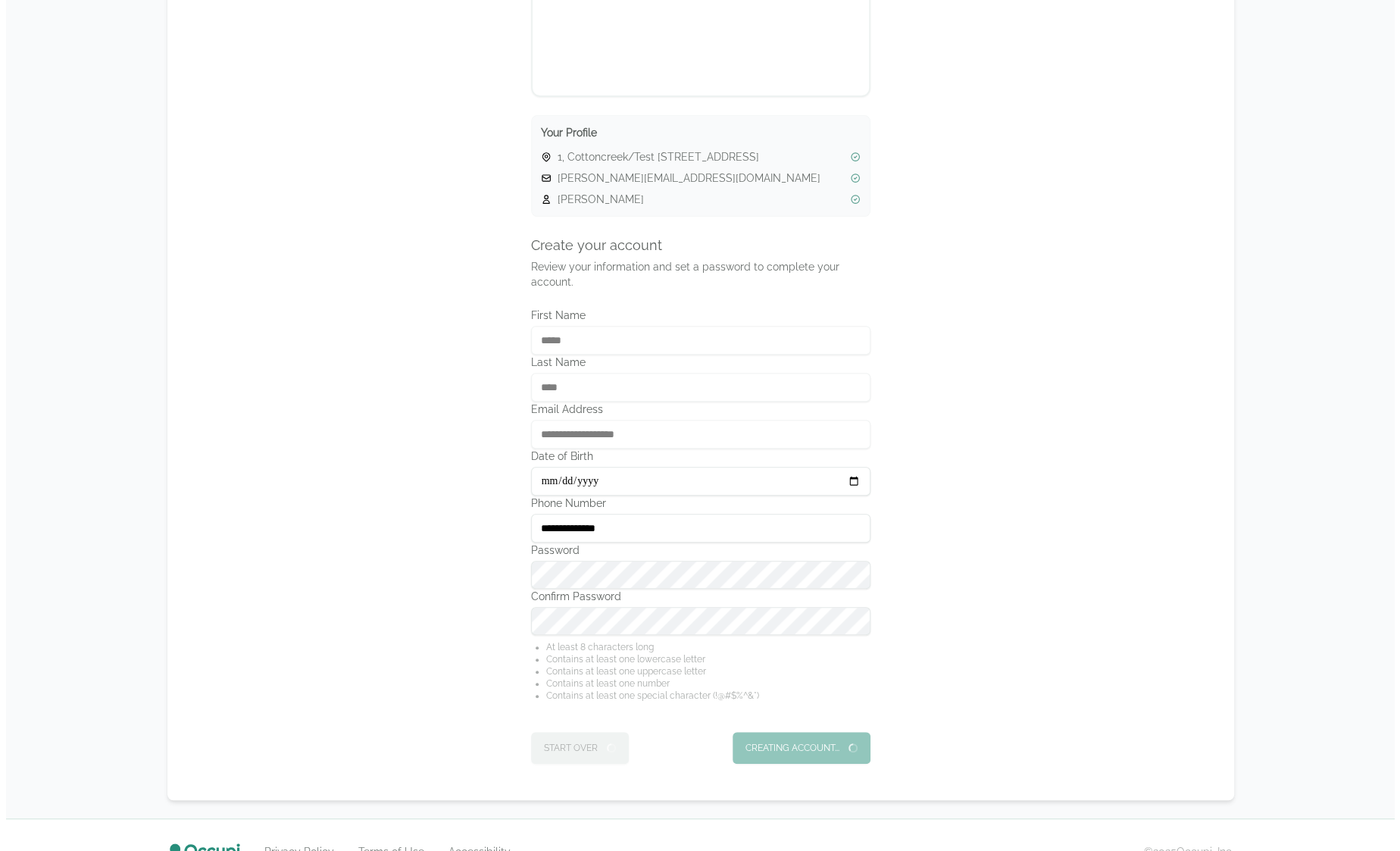
scroll to position [0, 0]
